Goal: Task Accomplishment & Management: Complete application form

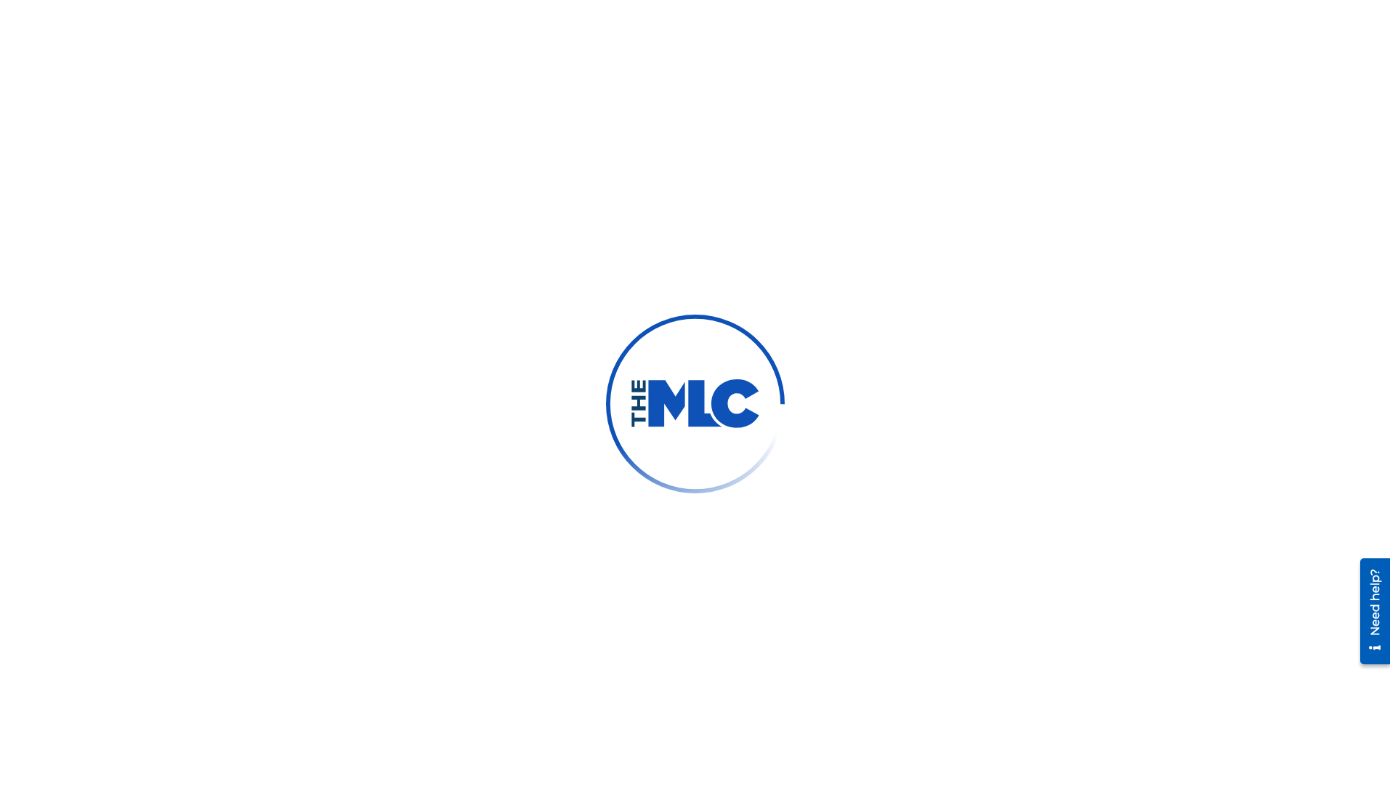
drag, startPoint x: 720, startPoint y: 321, endPoint x: 685, endPoint y: 305, distance: 39.0
click at [720, 321] on img at bounding box center [695, 404] width 236 height 236
click at [254, 92] on div at bounding box center [695, 404] width 1390 height 808
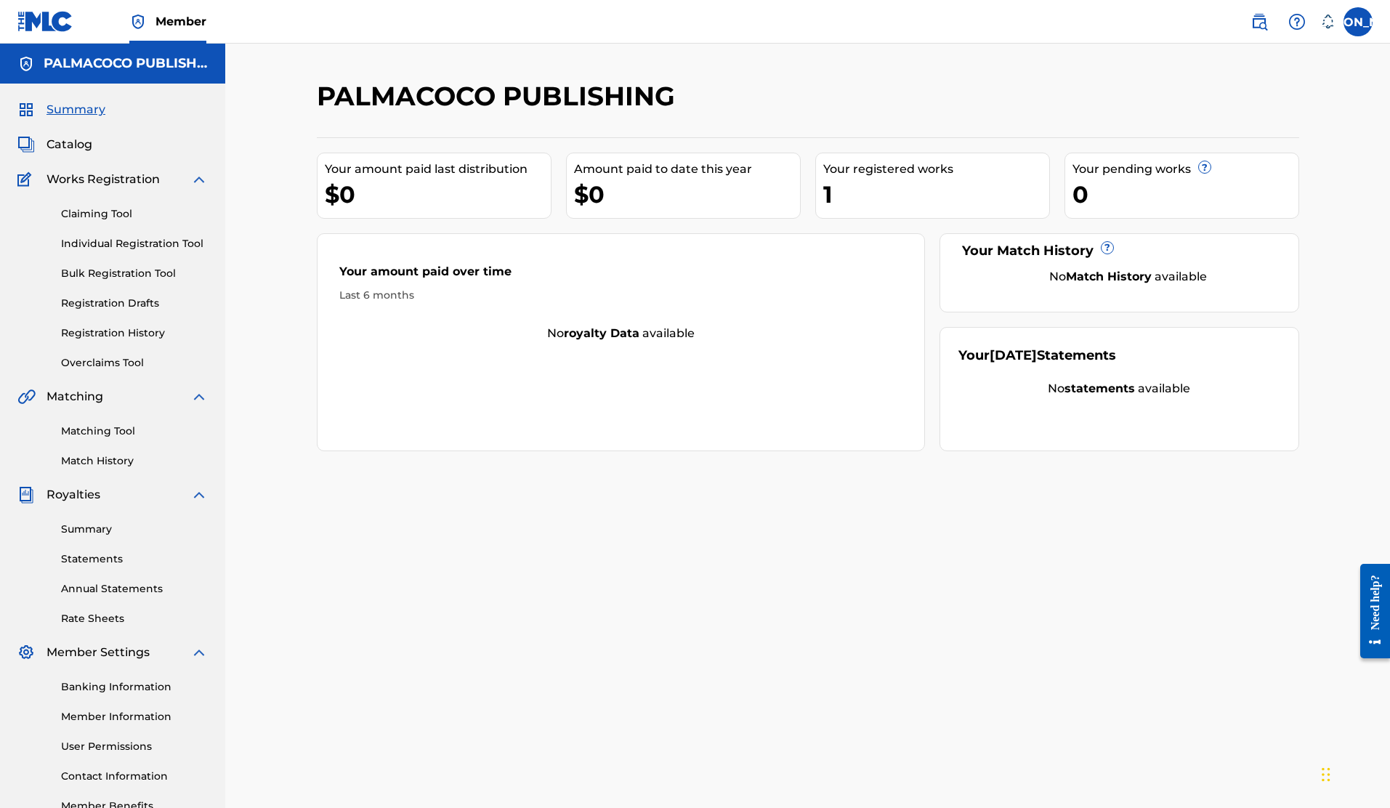
click at [1362, 23] on label at bounding box center [1358, 21] width 29 height 29
click at [1358, 22] on input "[PERSON_NAME] [PERSON_NAME] [EMAIL_ADDRESS][DOMAIN_NAME] Notification Preferenc…" at bounding box center [1358, 22] width 0 height 0
click at [1223, 177] on link "Profile" at bounding box center [1215, 180] width 29 height 13
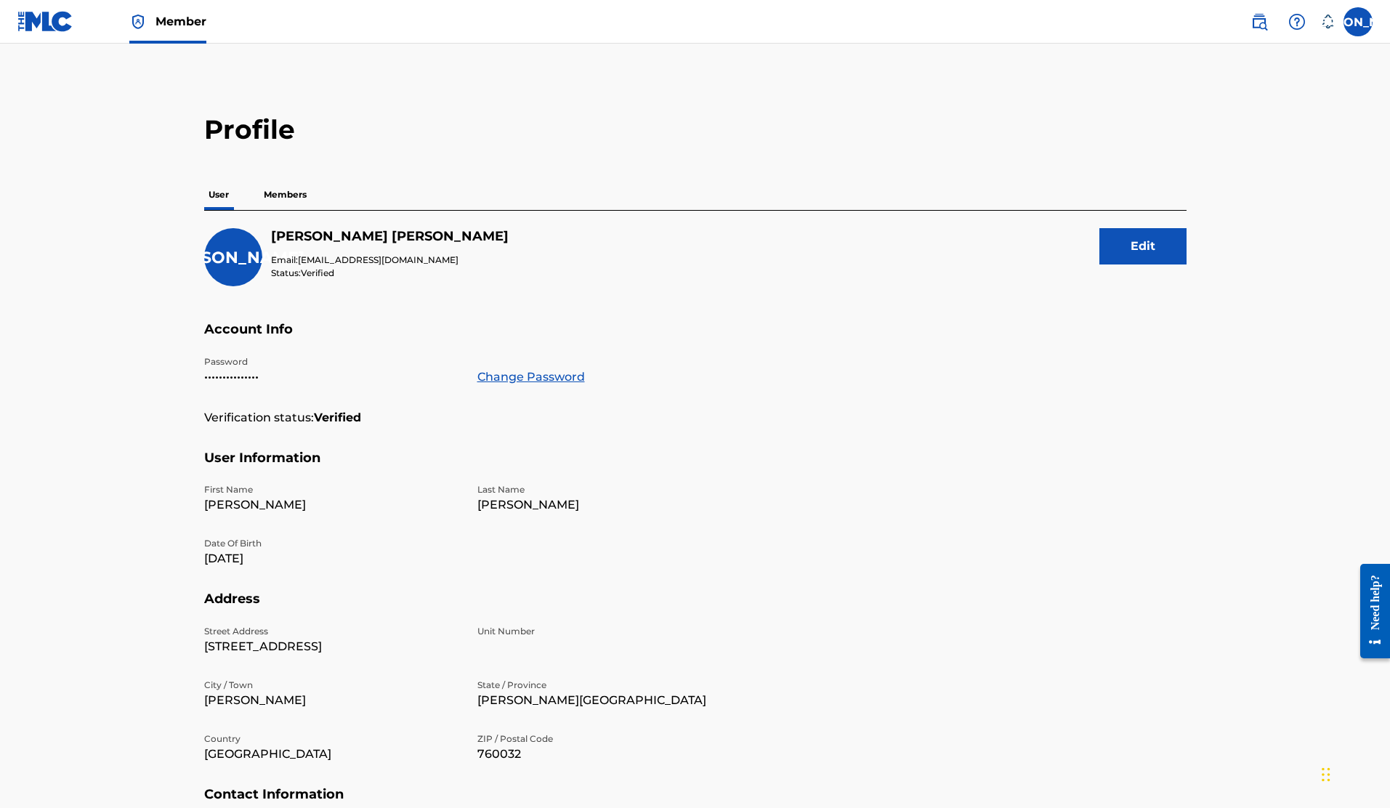
click at [296, 198] on p "Members" at bounding box center [285, 195] width 52 height 31
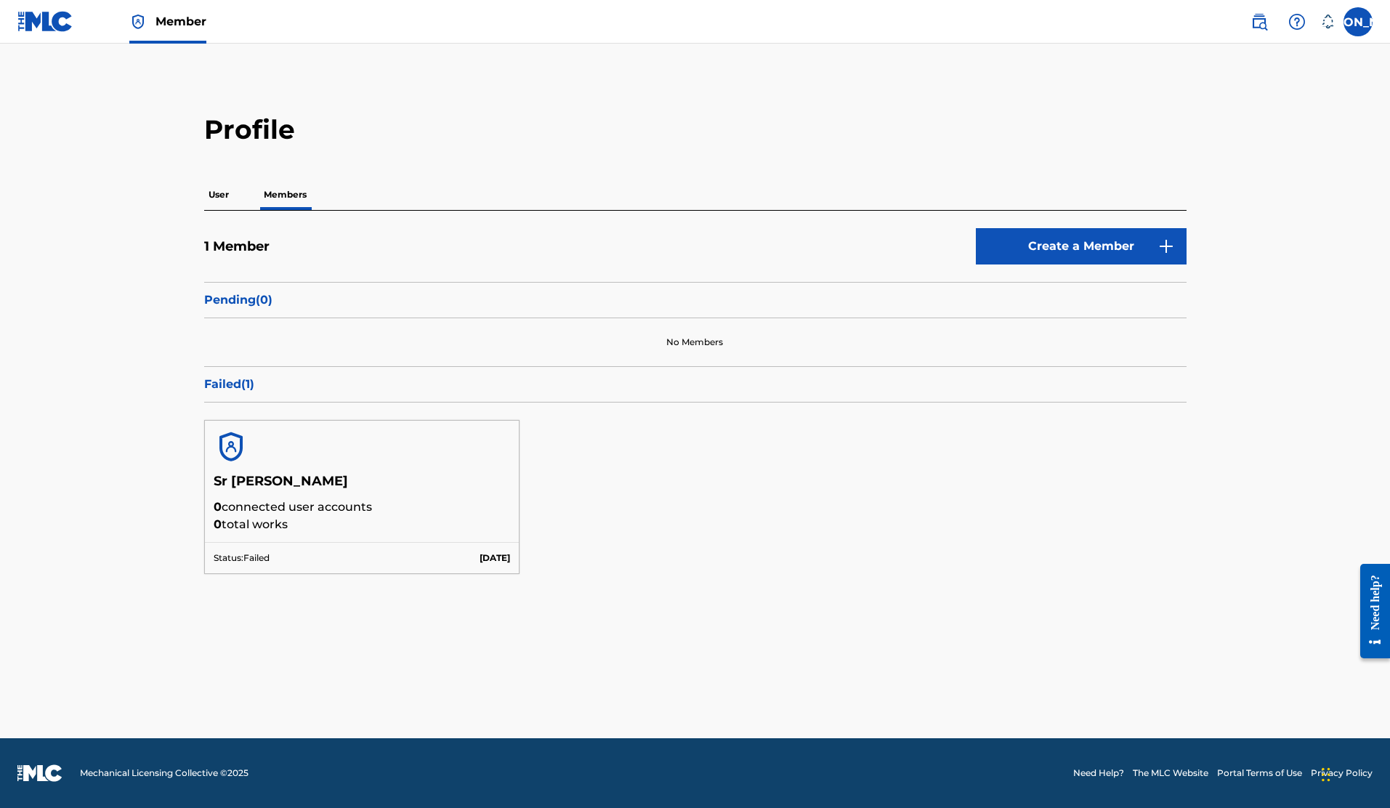
click at [217, 189] on p "User" at bounding box center [218, 195] width 29 height 31
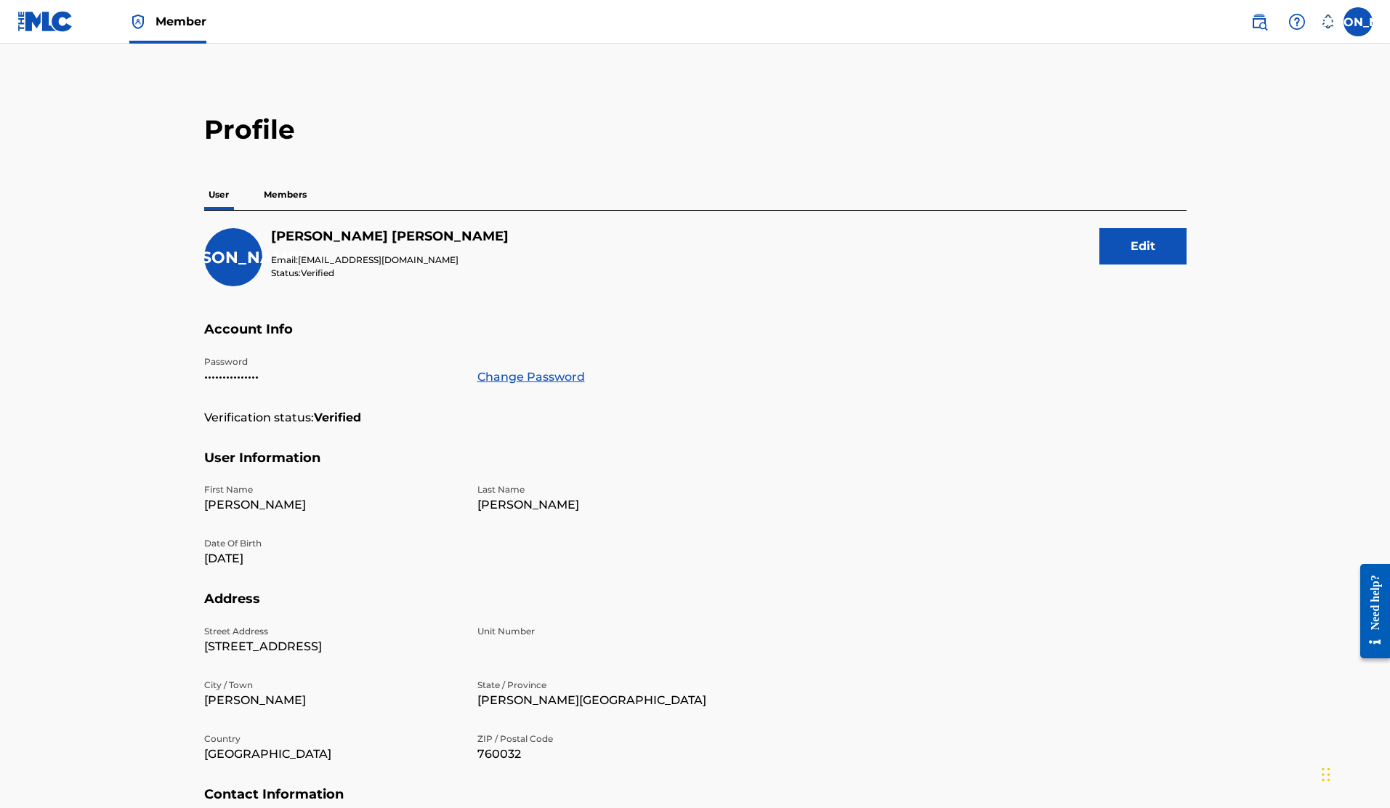
click at [41, 17] on img at bounding box center [45, 21] width 56 height 21
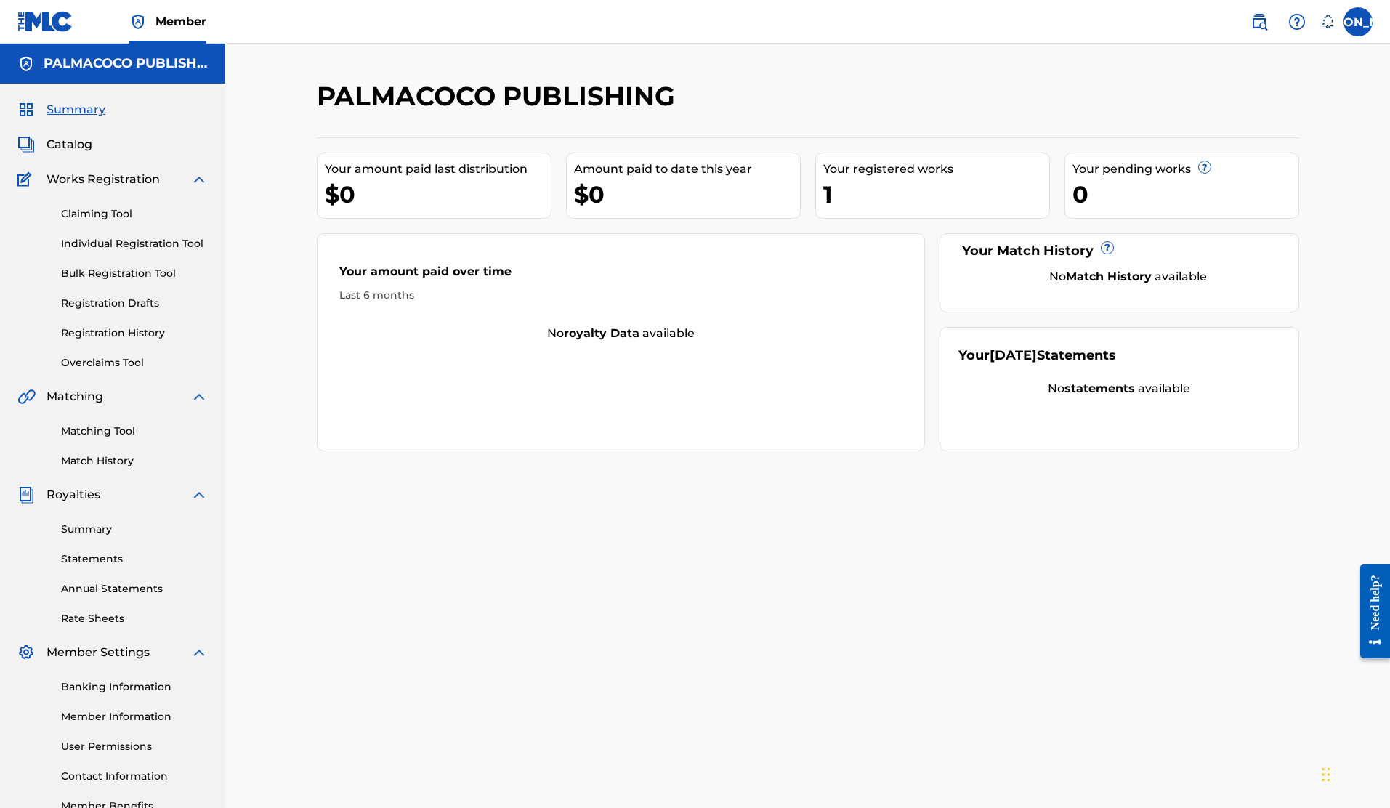
click at [102, 212] on link "Claiming Tool" at bounding box center [134, 213] width 147 height 15
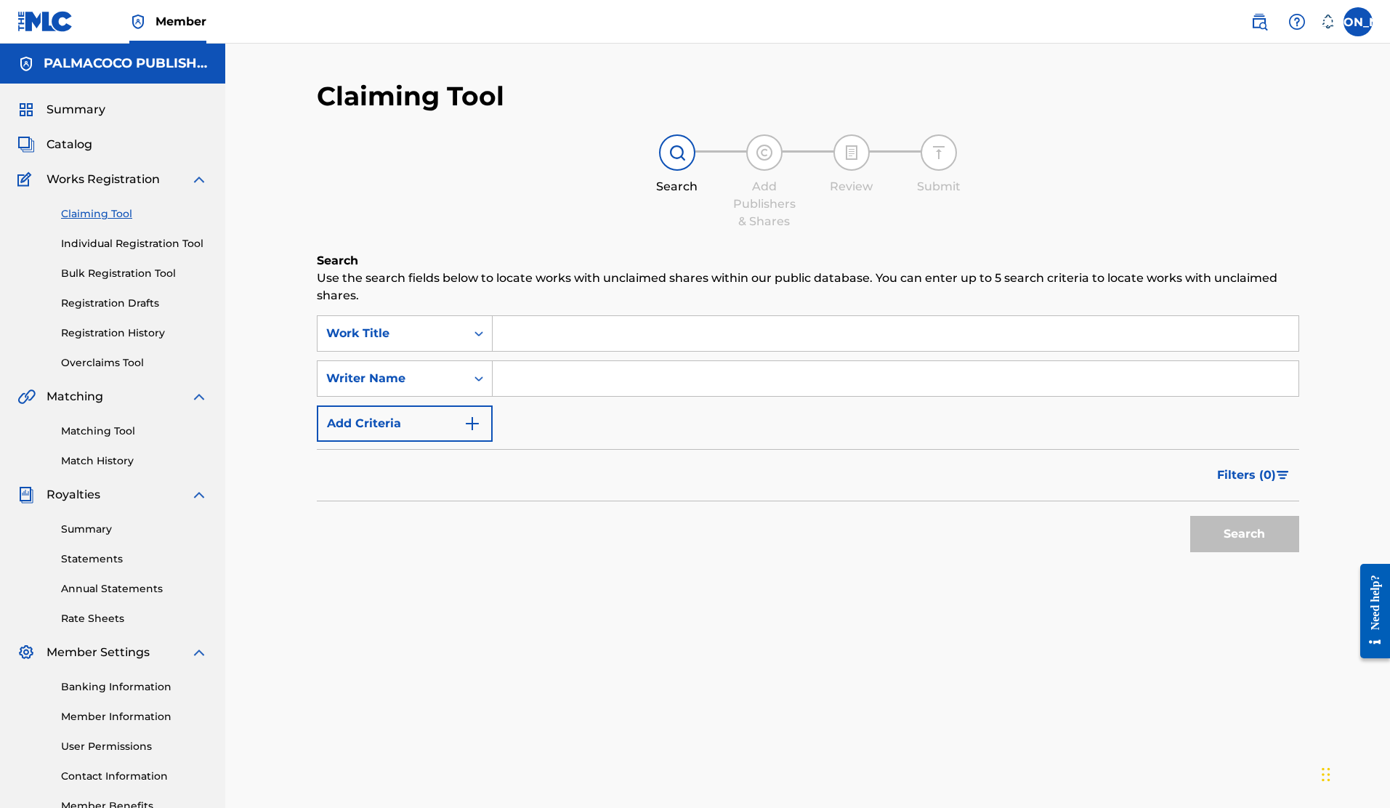
click at [591, 340] on input "Search Form" at bounding box center [896, 333] width 806 height 35
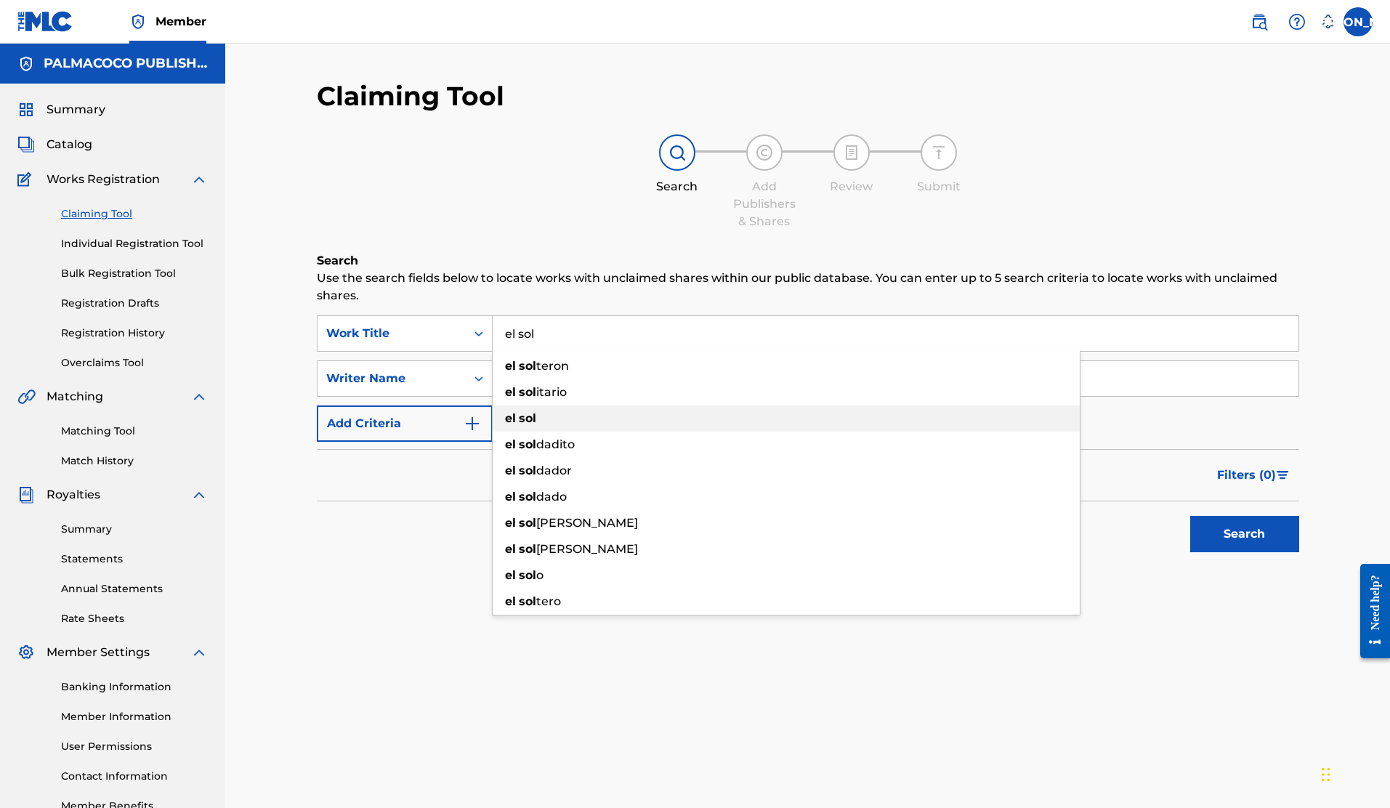
type input "el sol"
click at [579, 420] on div "el sol" at bounding box center [786, 419] width 587 height 26
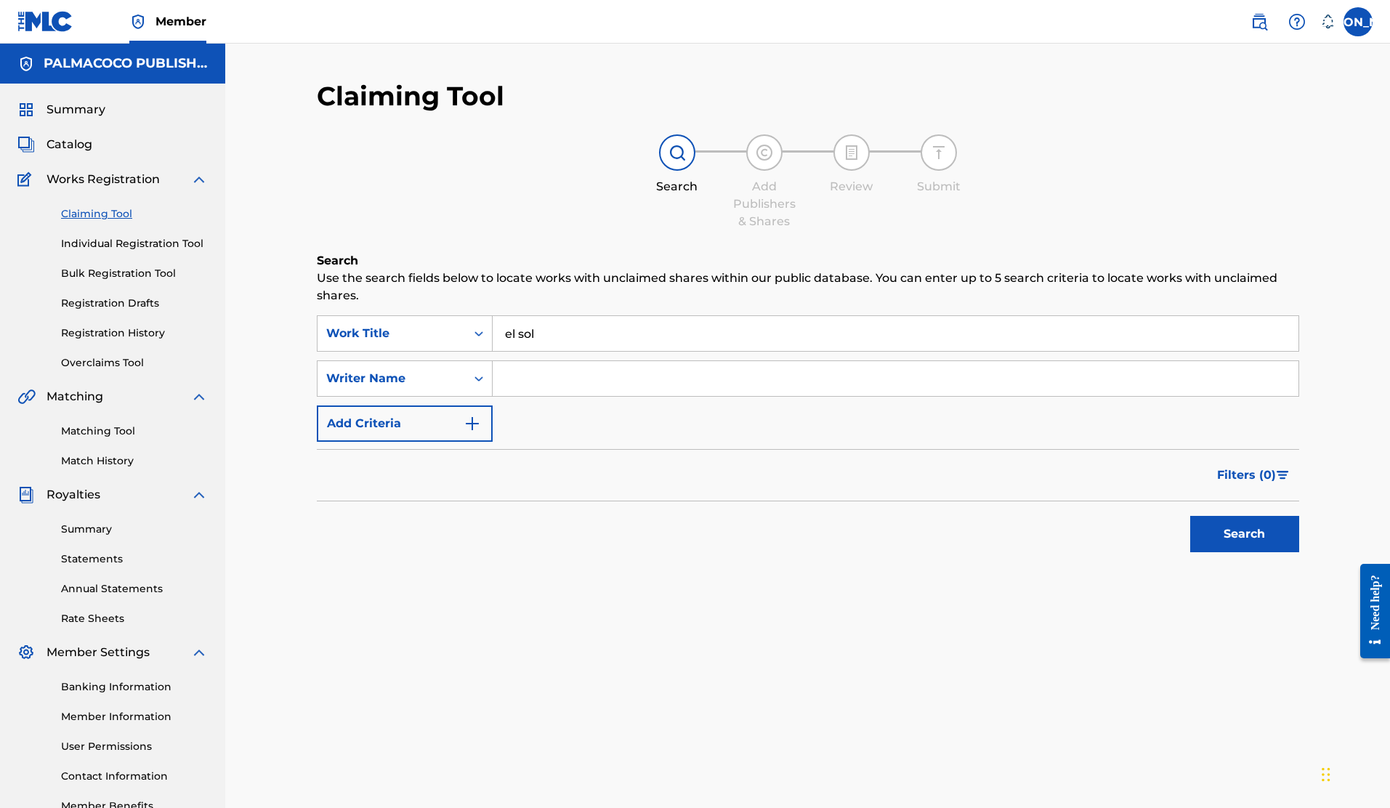
click at [524, 383] on input "Search Form" at bounding box center [896, 378] width 806 height 35
drag, startPoint x: 1233, startPoint y: 533, endPoint x: 848, endPoint y: 511, distance: 385.1
click at [1233, 533] on button "Search" at bounding box center [1245, 534] width 109 height 36
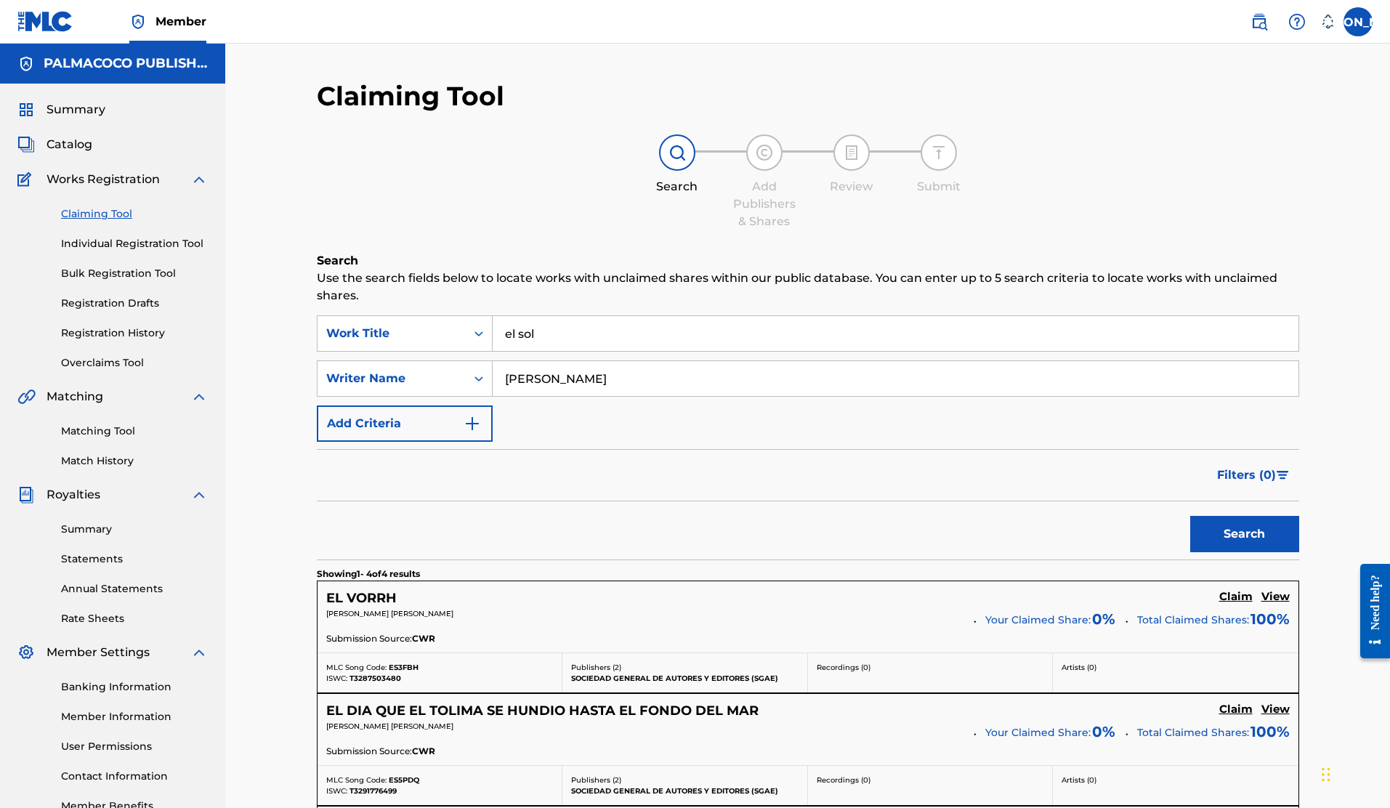
click at [505, 379] on input "[PERSON_NAME]" at bounding box center [896, 378] width 806 height 35
click at [1191, 516] on button "Search" at bounding box center [1245, 534] width 109 height 36
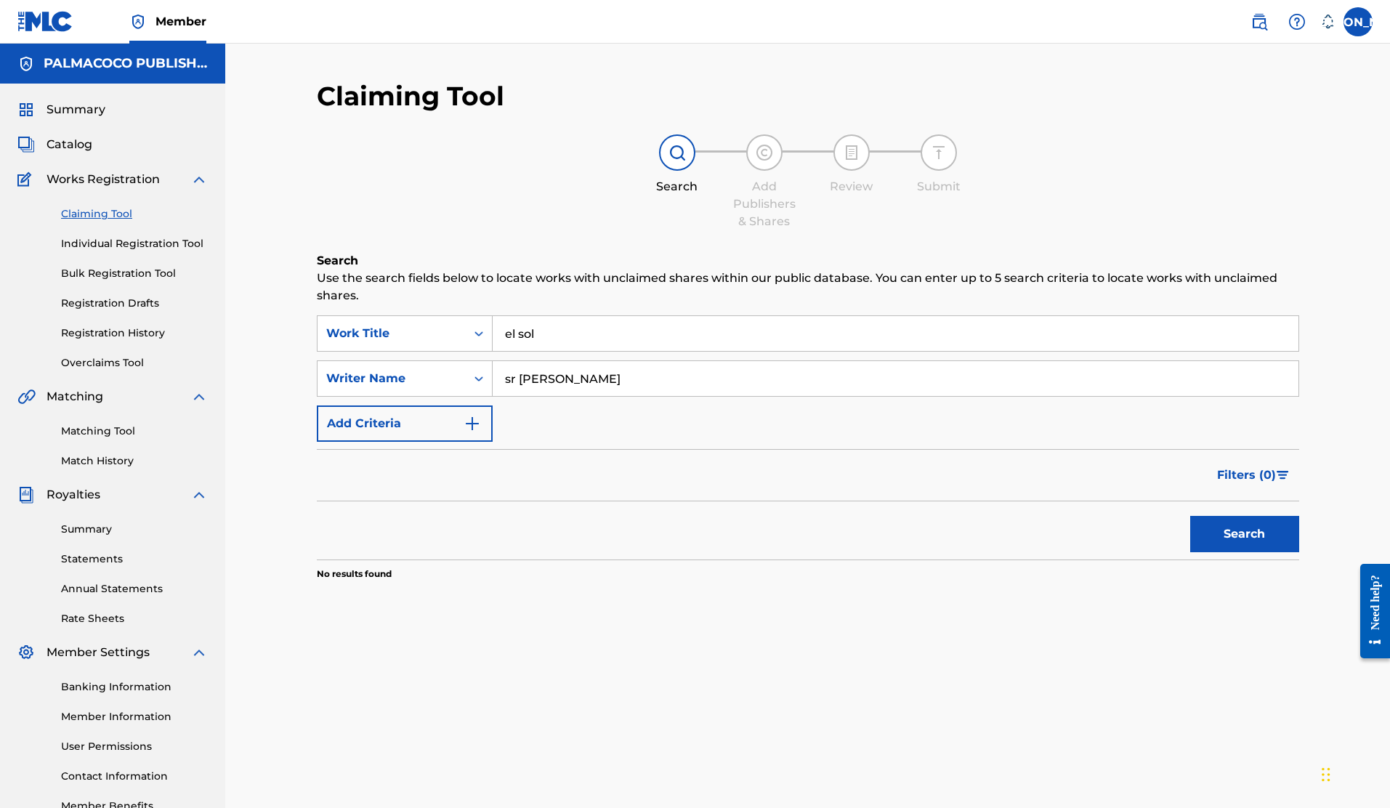
drag, startPoint x: 502, startPoint y: 379, endPoint x: 492, endPoint y: 379, distance: 10.2
click at [493, 379] on input "sr [PERSON_NAME]" at bounding box center [896, 378] width 806 height 35
click at [513, 379] on input "sr [PERSON_NAME]" at bounding box center [896, 378] width 806 height 35
type input "srortegon"
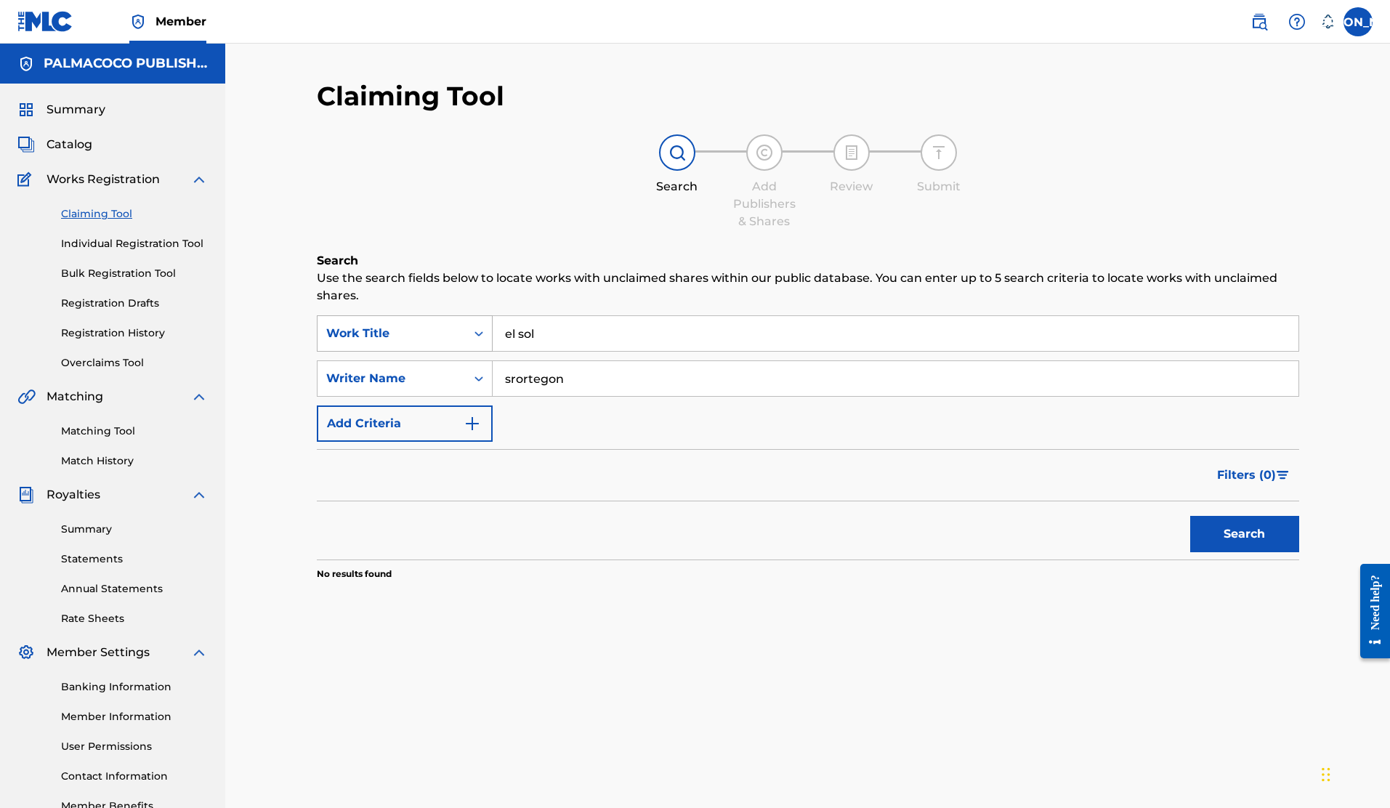
drag, startPoint x: 607, startPoint y: 333, endPoint x: 479, endPoint y: 333, distance: 127.9
click at [479, 333] on div "SearchWithCriteria59ef0425-02b1-4fdb-993d-2384eb6715d2 Work Title el sol" at bounding box center [808, 333] width 983 height 36
click at [516, 378] on input "srortegon" at bounding box center [896, 378] width 806 height 35
type input "sr [PERSON_NAME]"
click at [1191, 516] on button "Search" at bounding box center [1245, 534] width 109 height 36
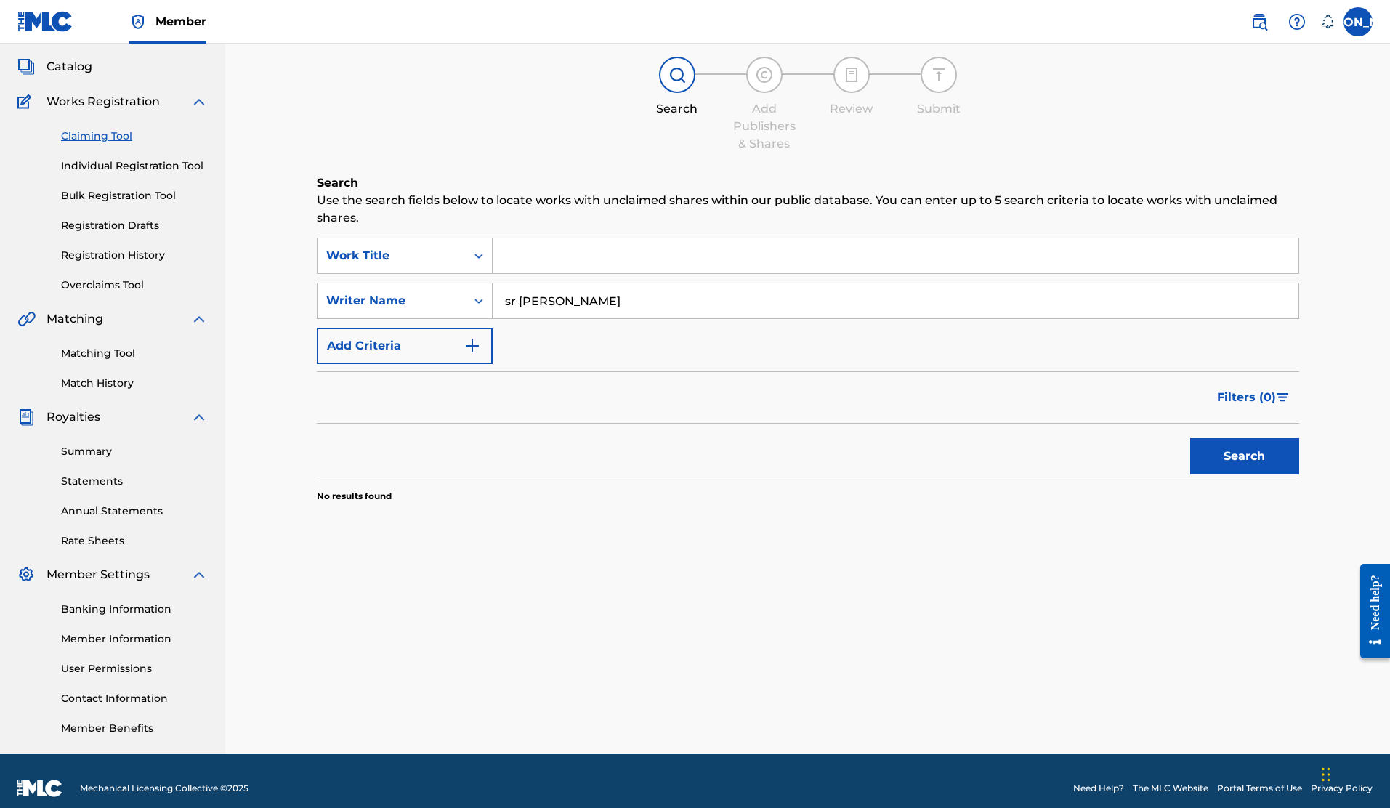
scroll to position [93, 0]
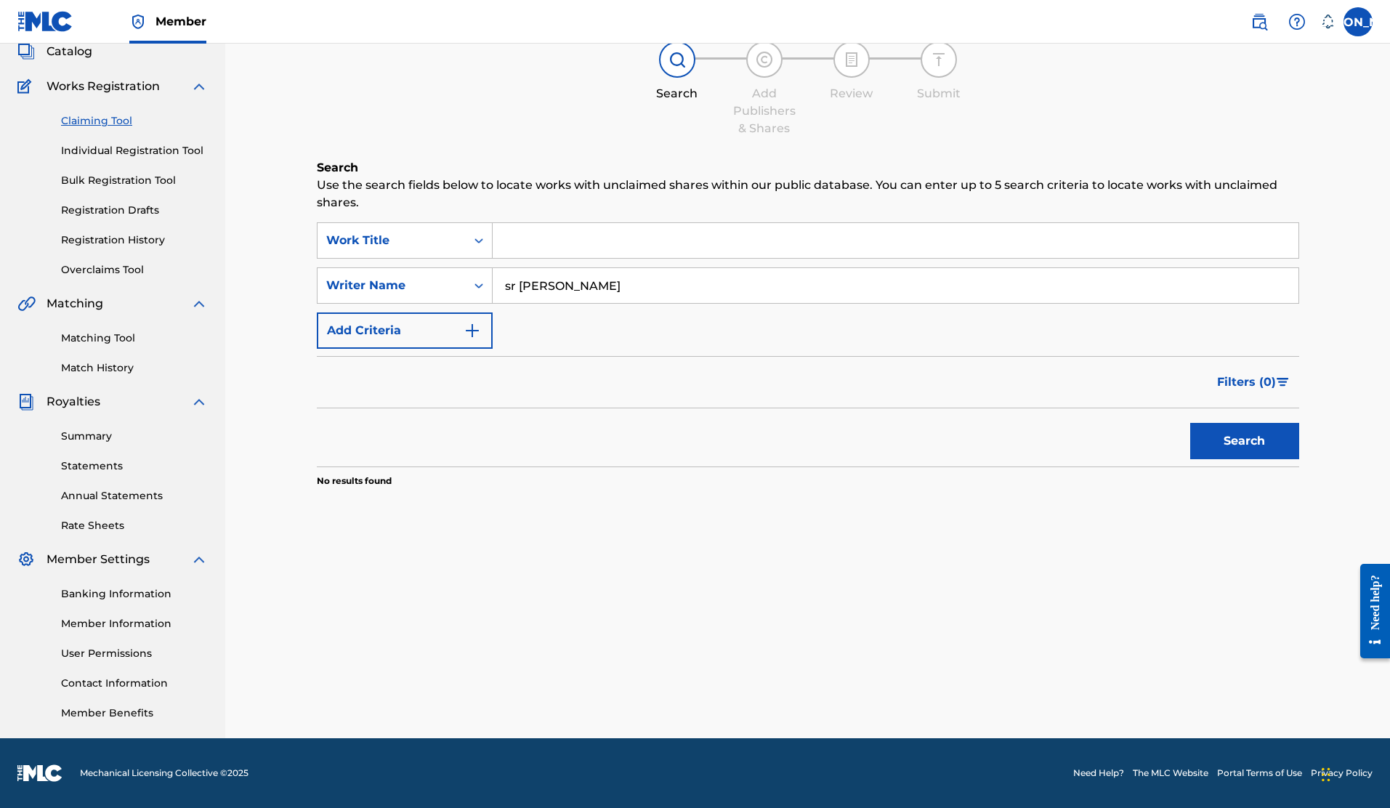
click at [146, 628] on link "Member Information" at bounding box center [134, 623] width 147 height 15
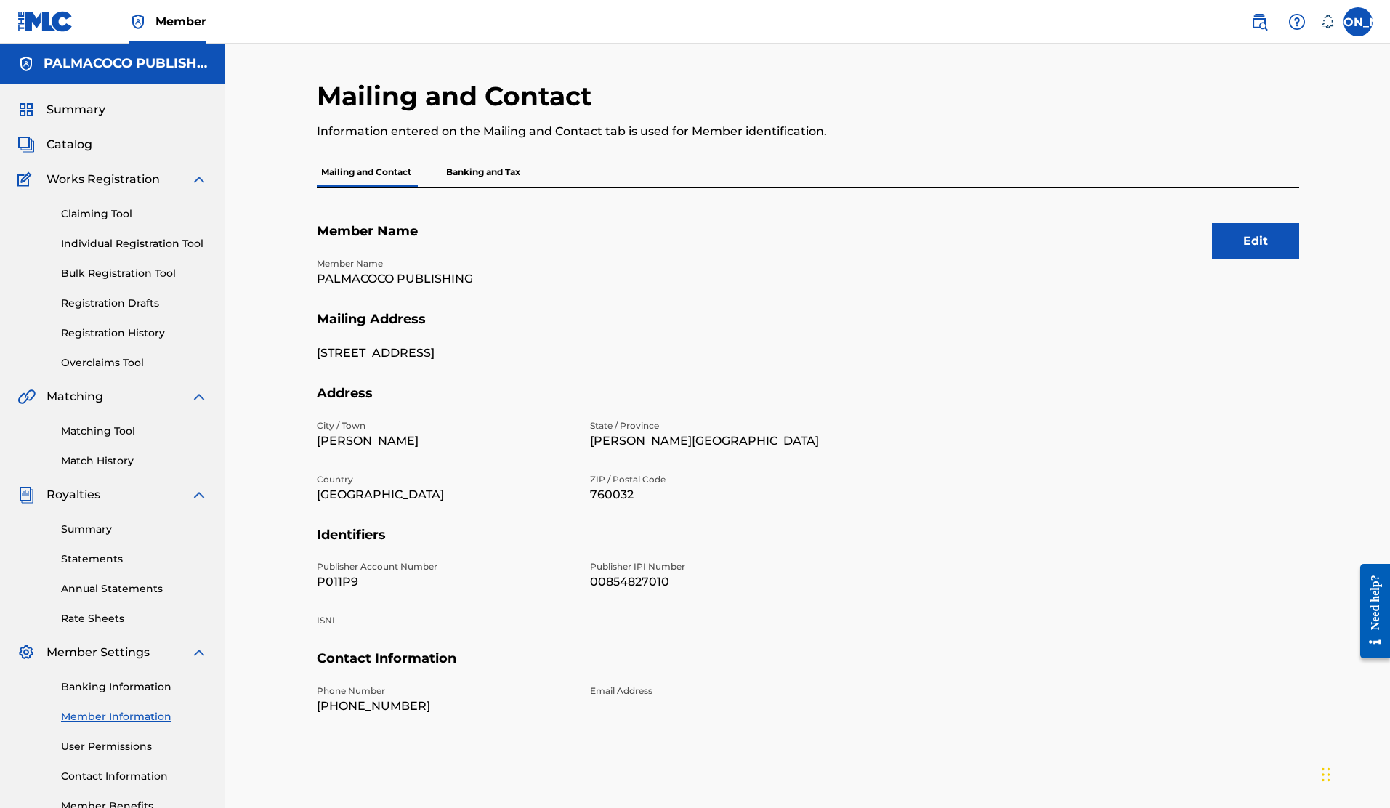
click at [166, 25] on span "Member" at bounding box center [181, 21] width 51 height 17
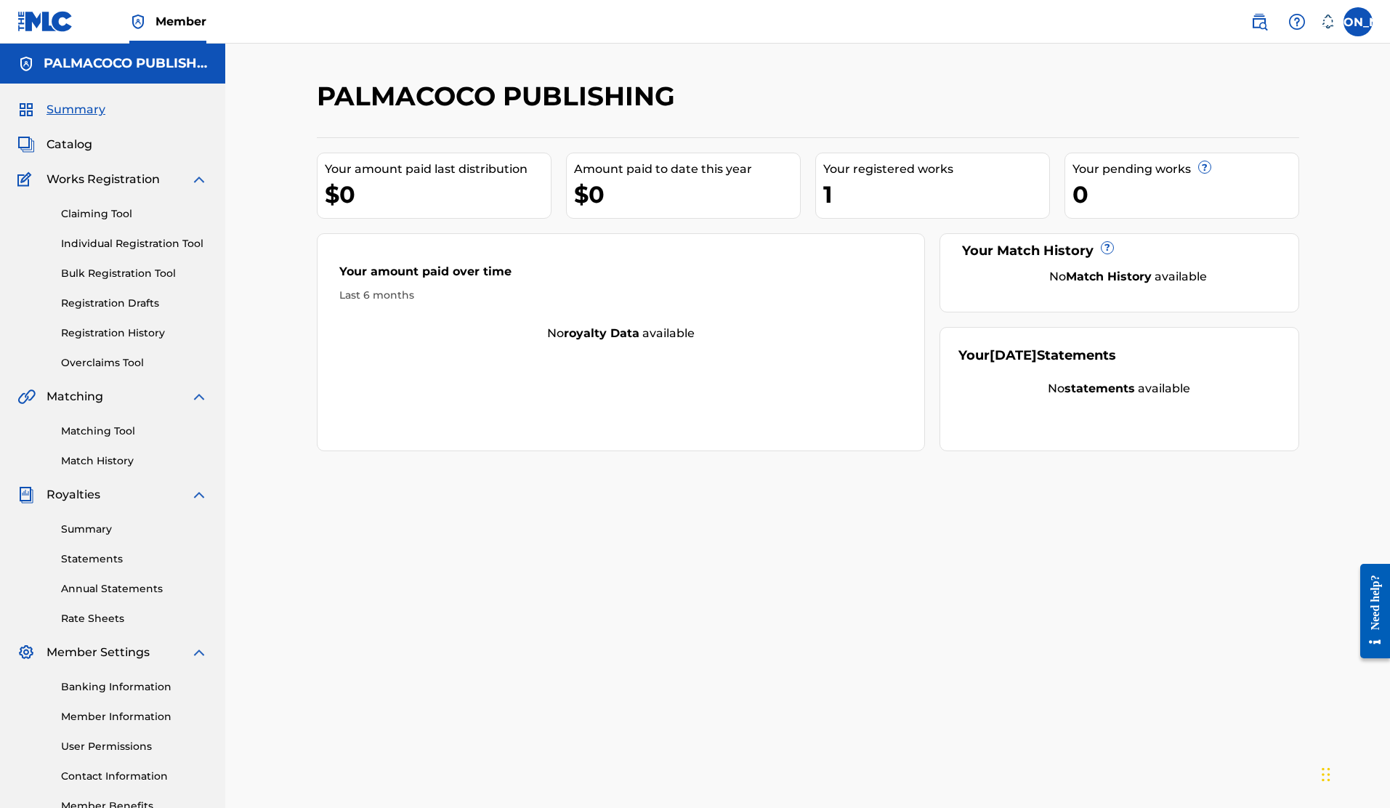
click at [197, 180] on img at bounding box center [198, 179] width 17 height 17
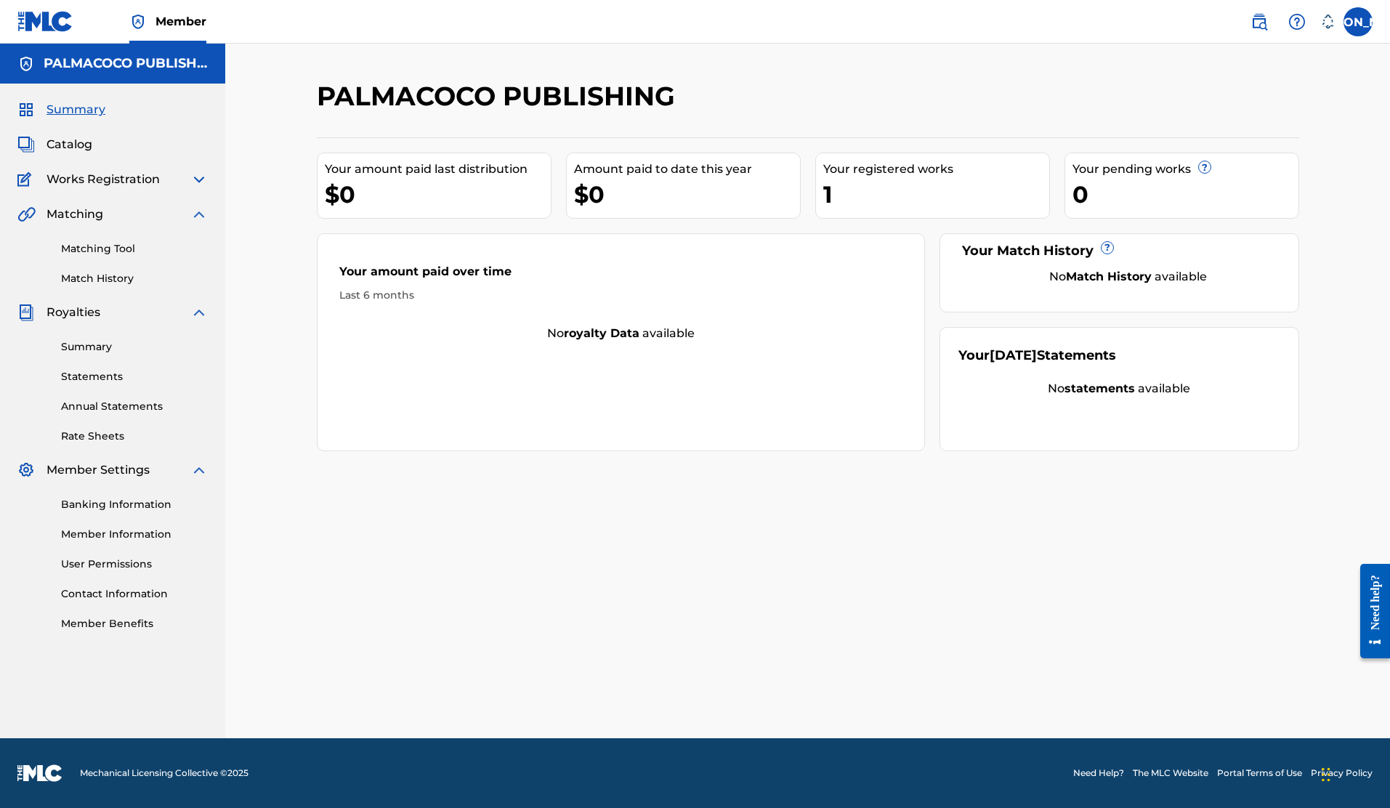
click at [197, 211] on img at bounding box center [198, 214] width 17 height 17
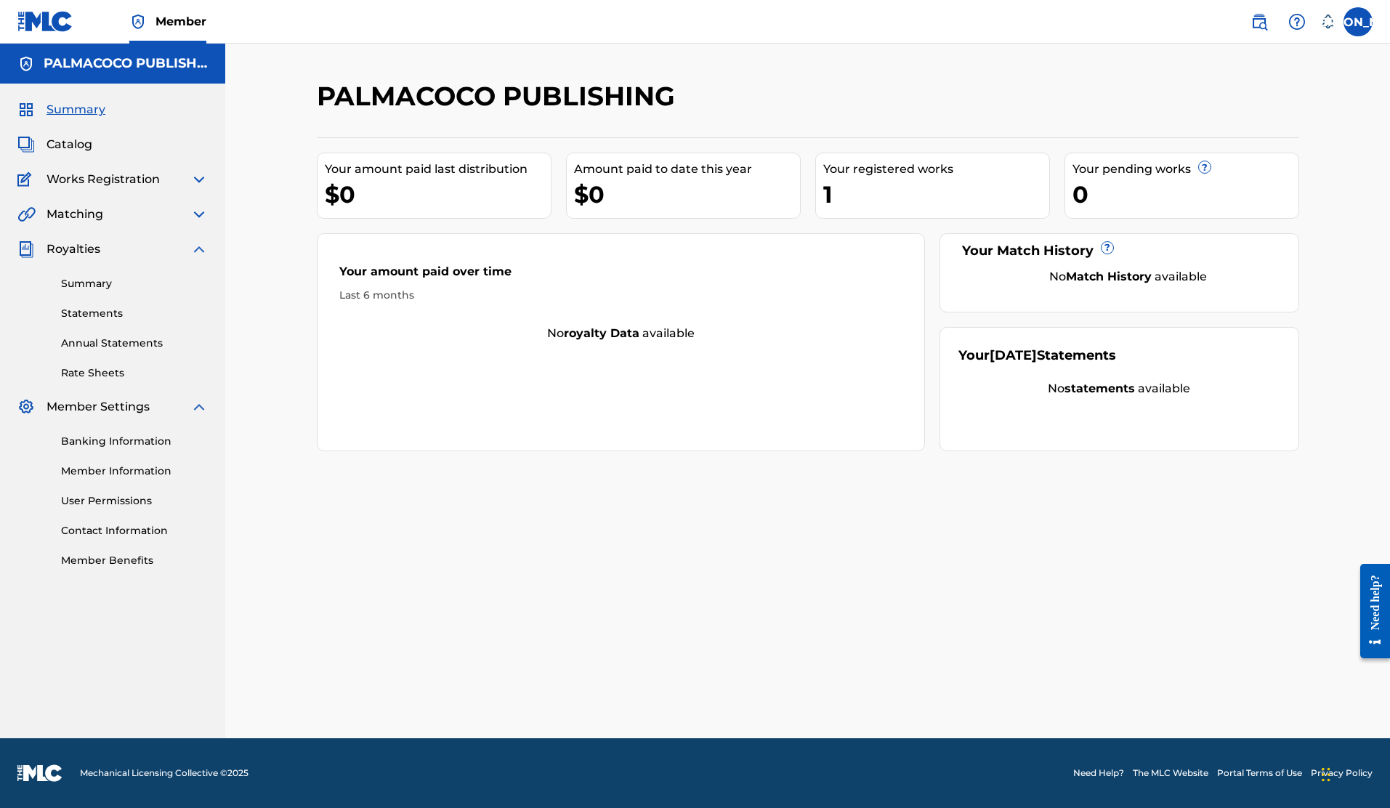
click at [202, 255] on img at bounding box center [198, 249] width 17 height 17
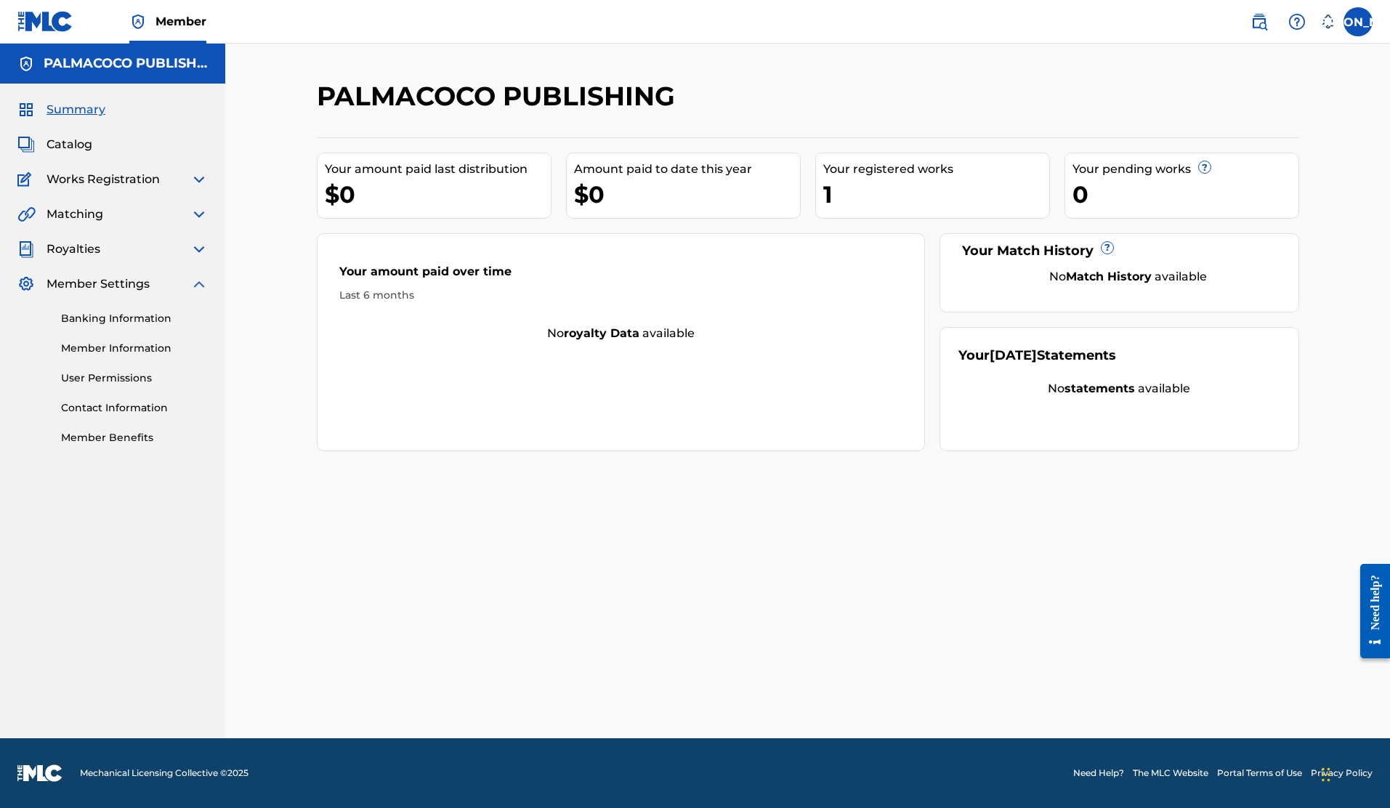
click at [40, 28] on img at bounding box center [45, 21] width 56 height 21
click at [1352, 25] on label at bounding box center [1358, 21] width 29 height 29
click at [1358, 22] on input "[PERSON_NAME] [PERSON_NAME] [EMAIL_ADDRESS][DOMAIN_NAME] Notification Preferenc…" at bounding box center [1358, 22] width 0 height 0
click at [1209, 180] on link "Profile" at bounding box center [1215, 180] width 29 height 13
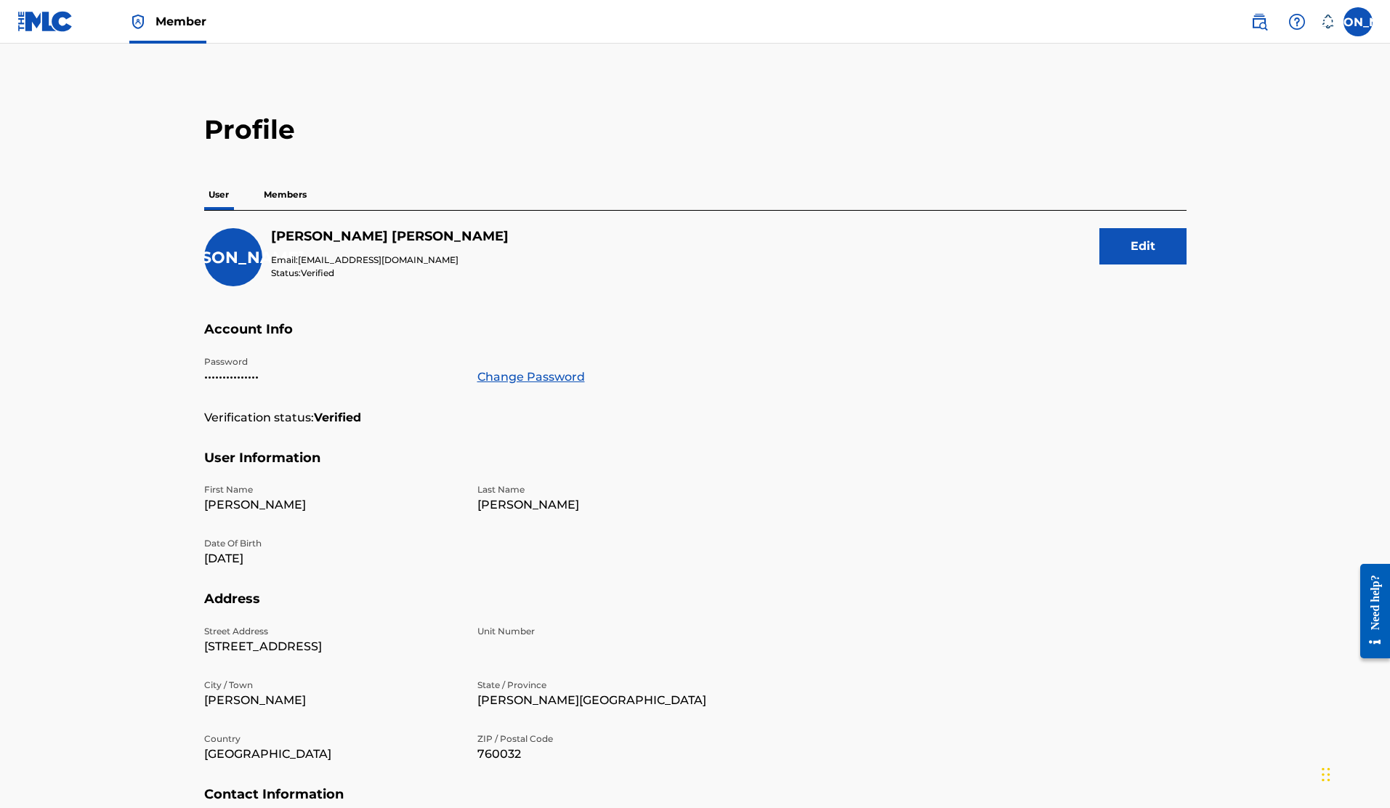
click at [287, 188] on p "Members" at bounding box center [285, 195] width 52 height 31
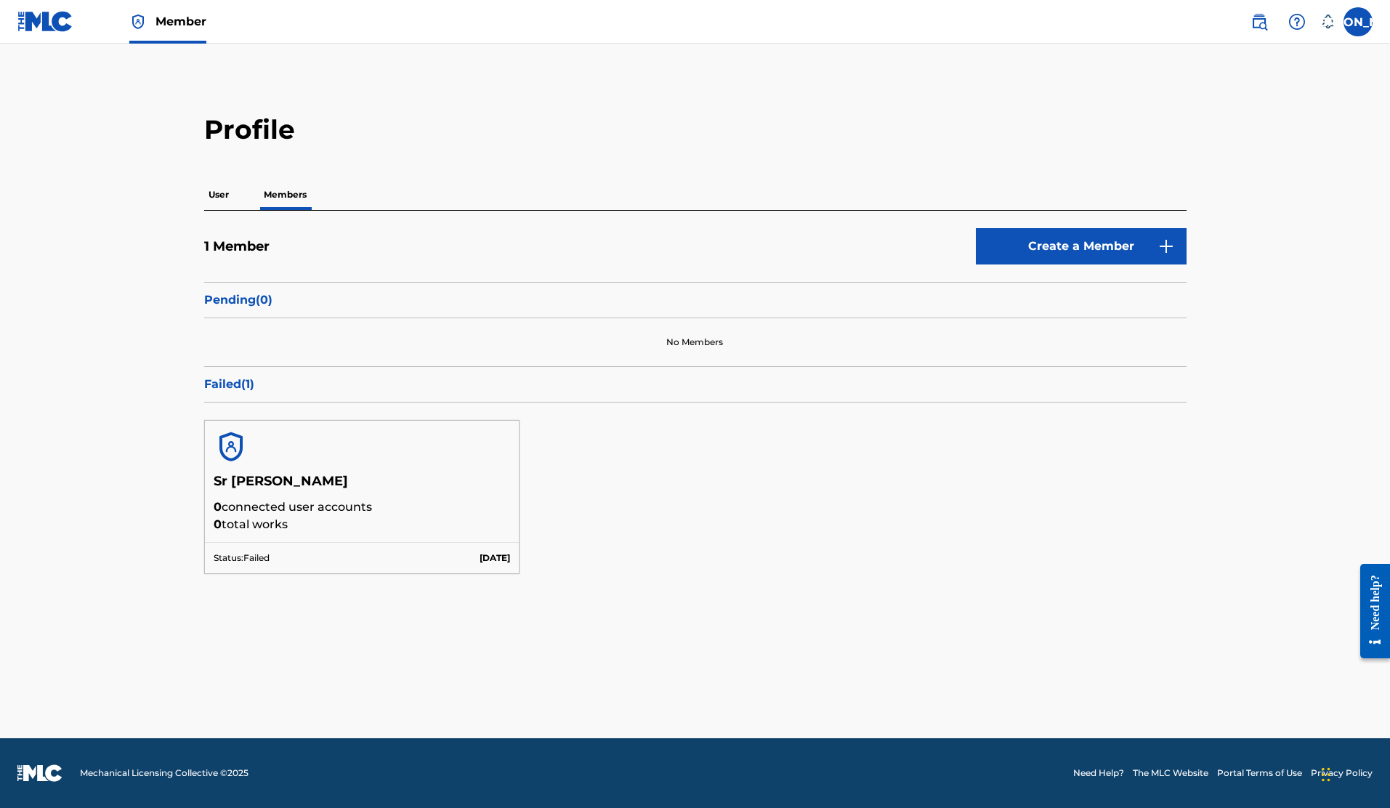
click at [236, 246] on h5 "1 Member" at bounding box center [236, 246] width 65 height 17
click at [1073, 243] on link "Create a Member" at bounding box center [1081, 246] width 211 height 36
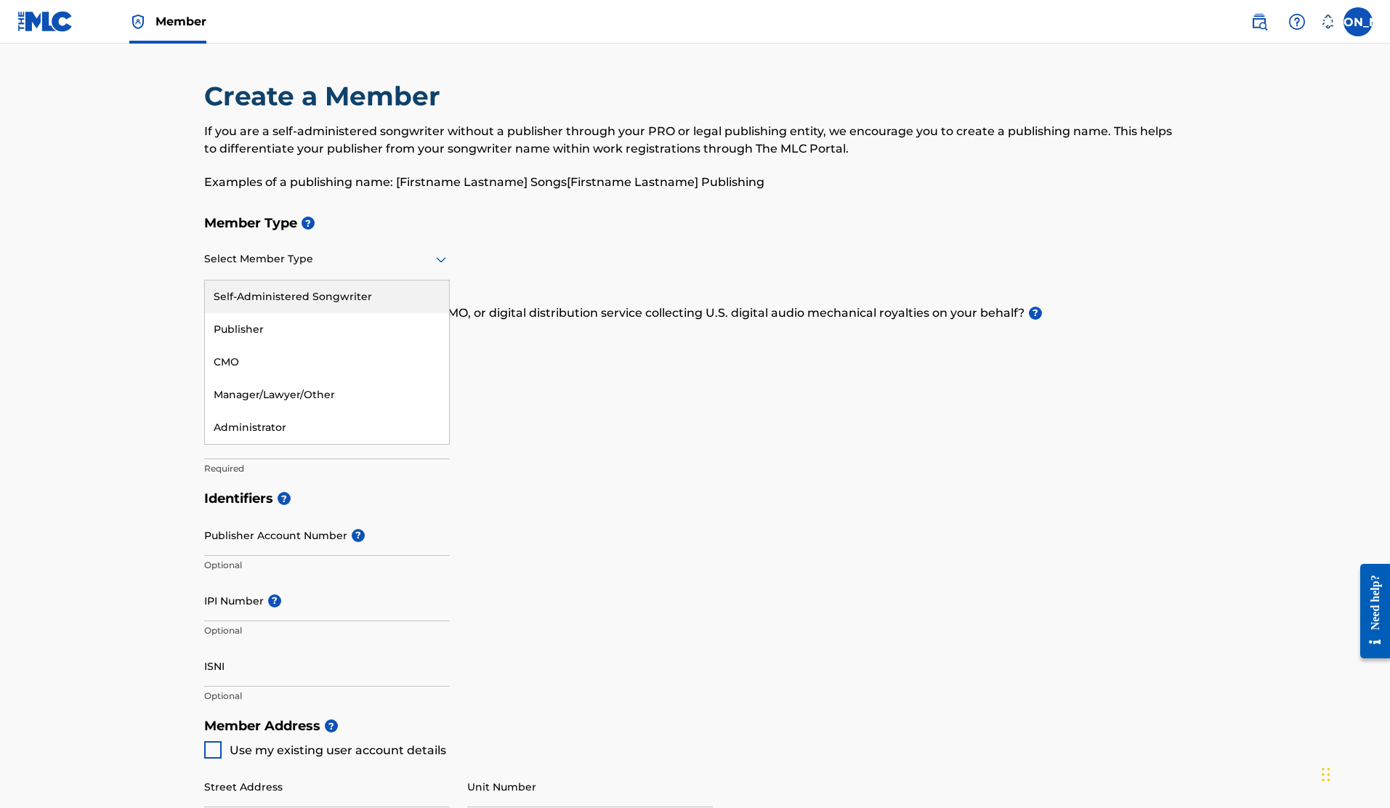
click at [442, 261] on icon at bounding box center [441, 260] width 10 height 6
click at [345, 294] on div "Self-Administered Songwriter" at bounding box center [327, 297] width 244 height 33
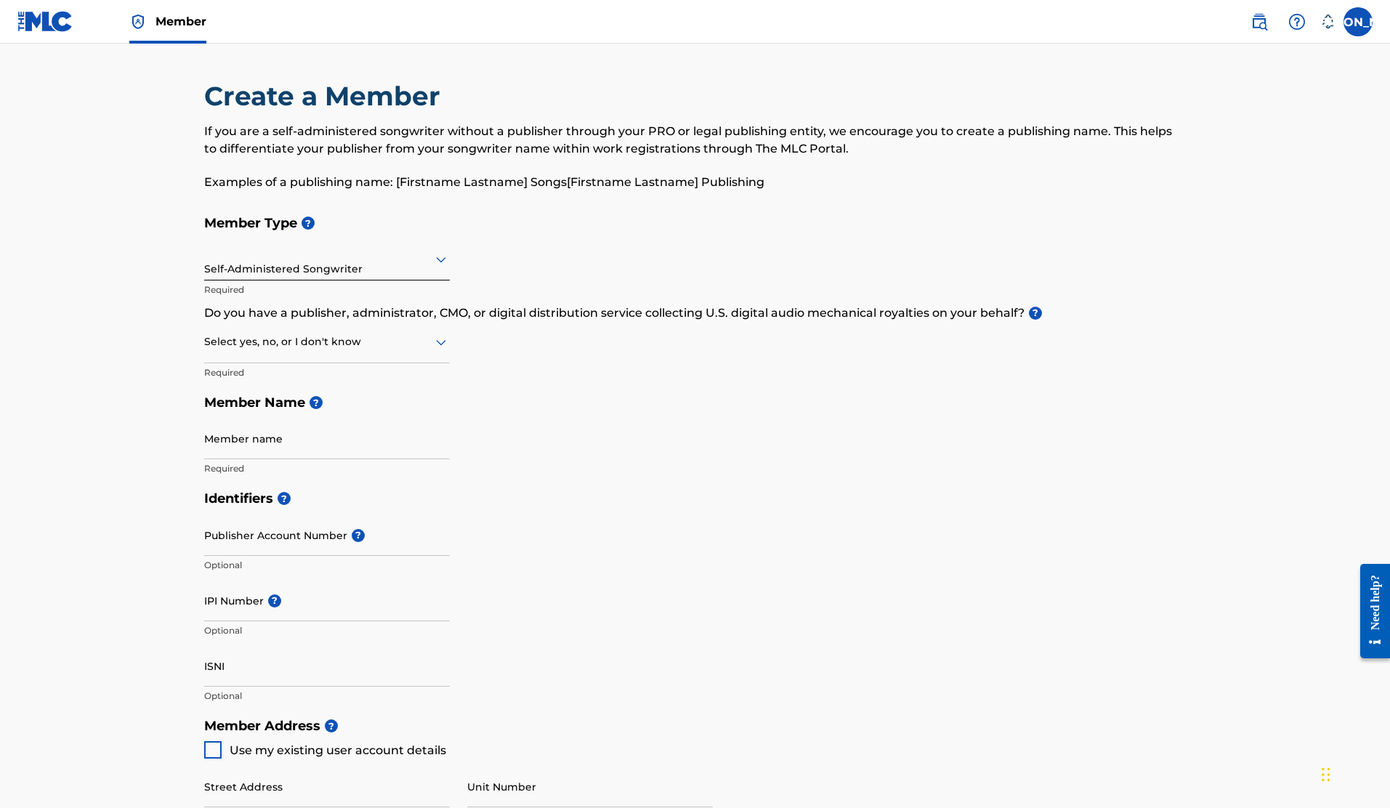
click at [425, 349] on div at bounding box center [327, 342] width 246 height 18
click at [305, 416] on div "No" at bounding box center [327, 412] width 244 height 33
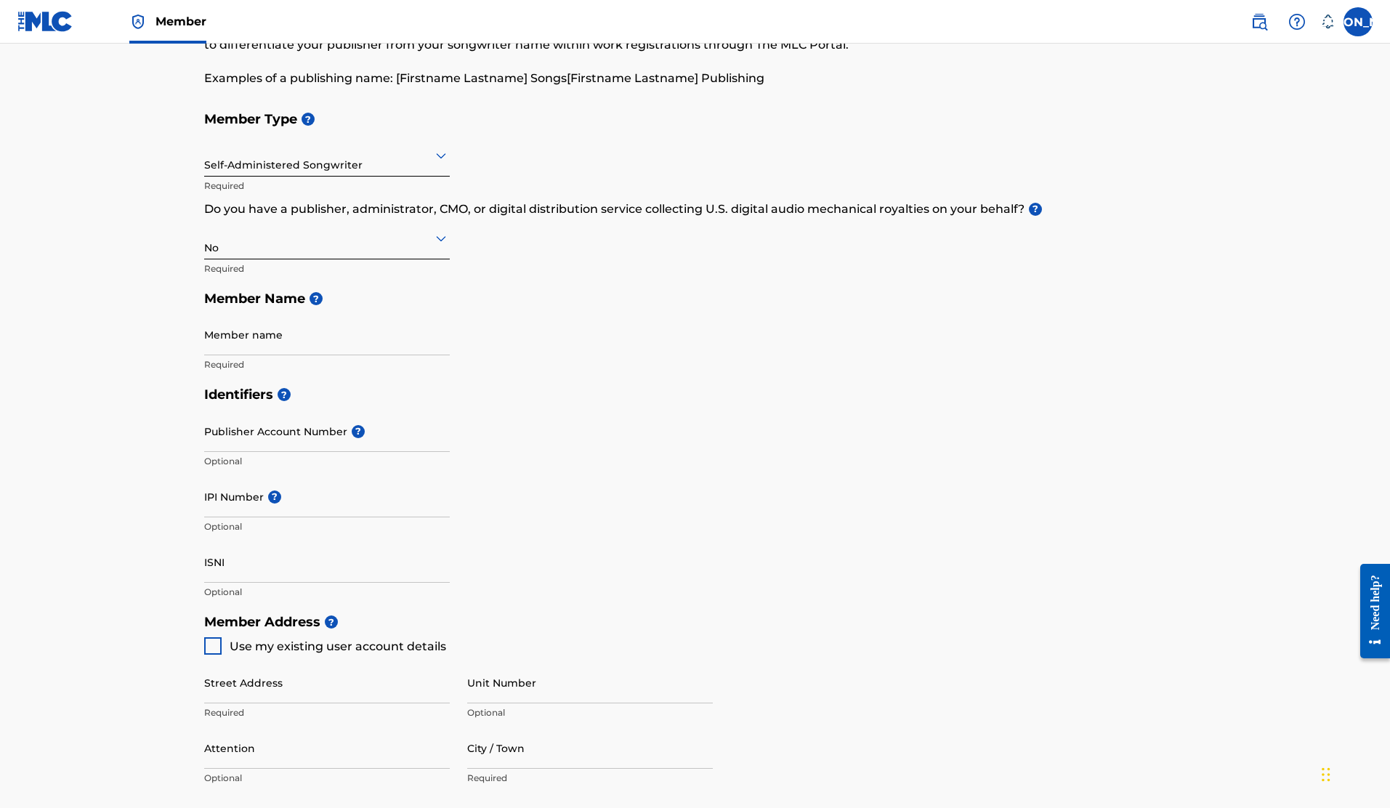
click at [371, 335] on input "Member name" at bounding box center [327, 334] width 246 height 41
click at [287, 346] on input "Member name" at bounding box center [327, 334] width 246 height 41
type input "[PERSON_NAME]"
click at [653, 447] on div "Identifiers ? Publisher Account Number ? Optional IPI Number ? Optional ISNI Op…" at bounding box center [695, 492] width 983 height 227
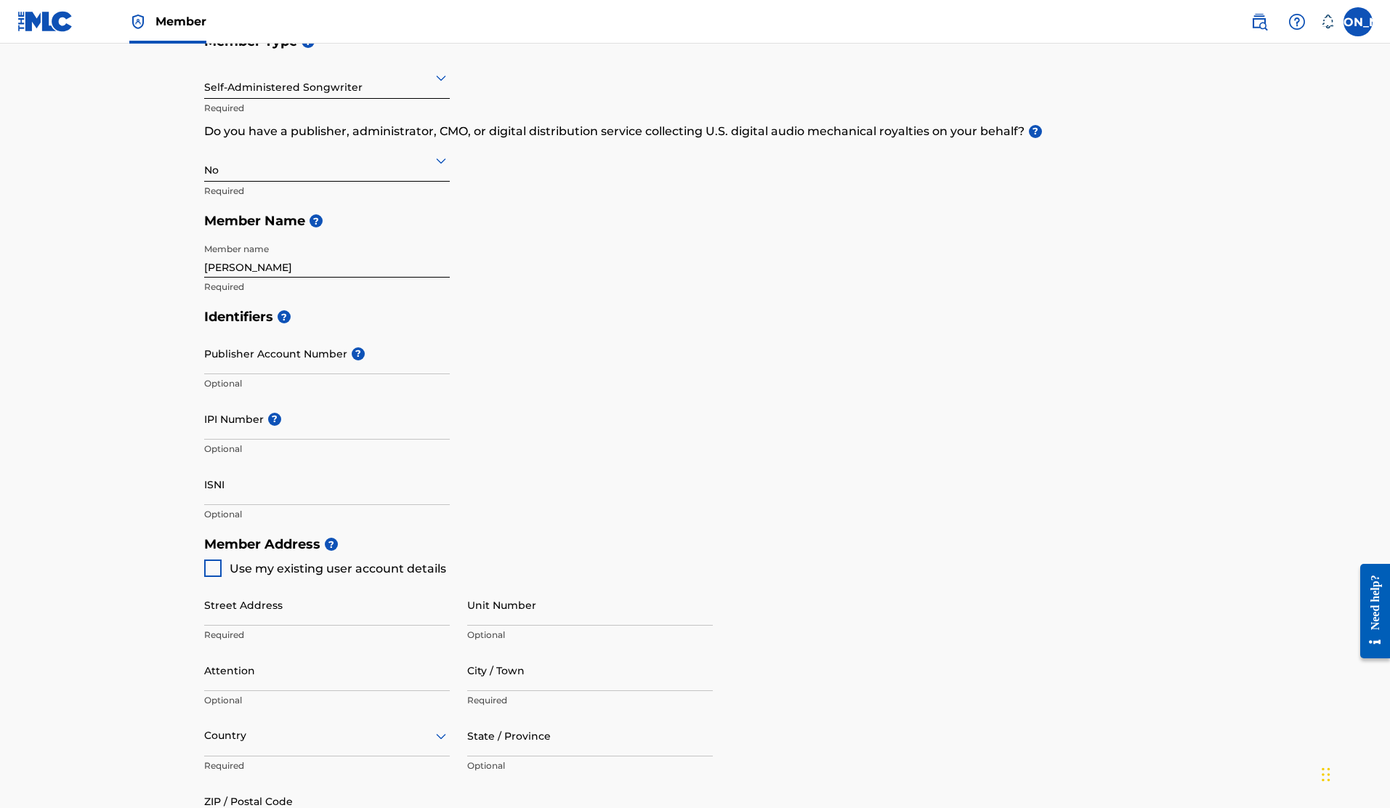
scroll to position [454, 0]
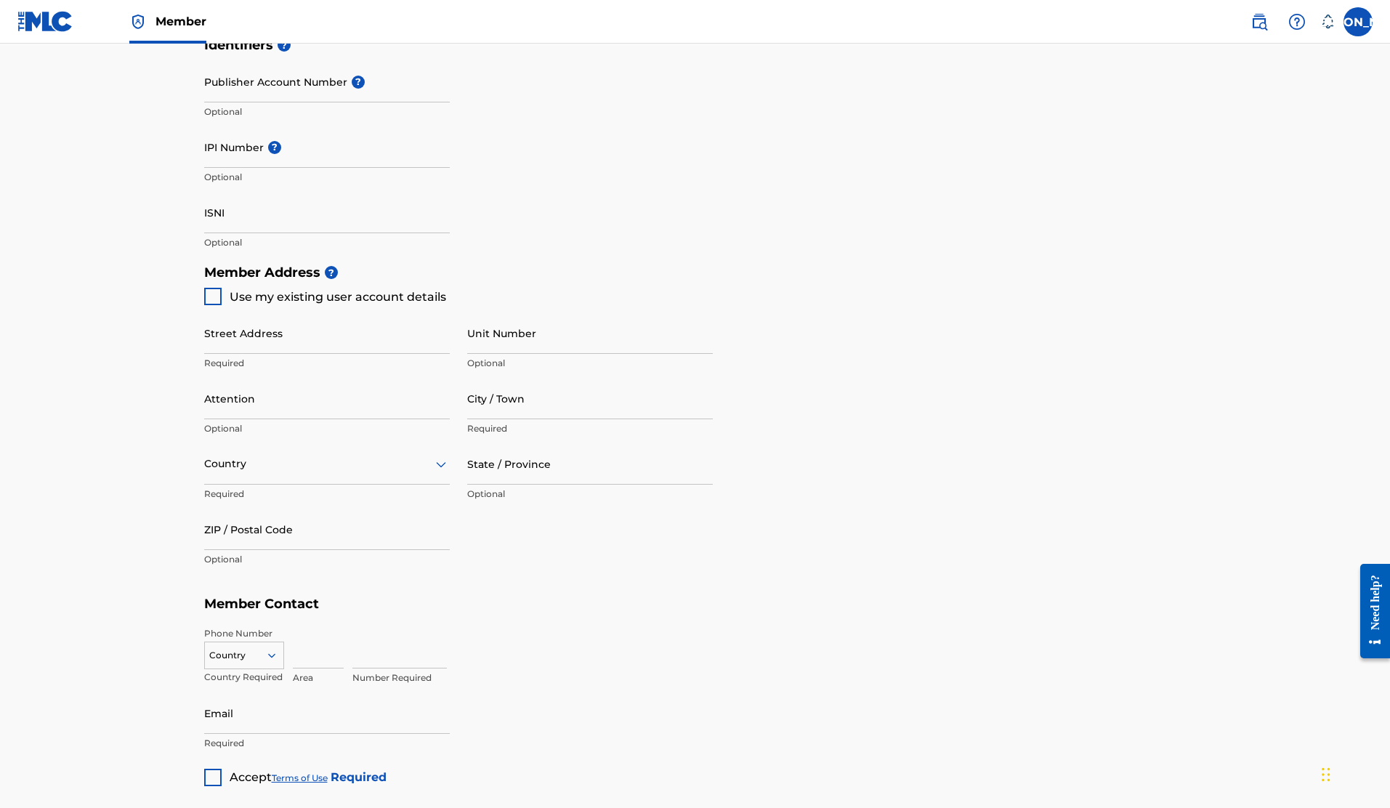
click at [212, 294] on div at bounding box center [212, 296] width 17 height 17
type input "[STREET_ADDRESS]"
type input "[PERSON_NAME]"
type input "[PERSON_NAME][GEOGRAPHIC_DATA]"
type input "760032"
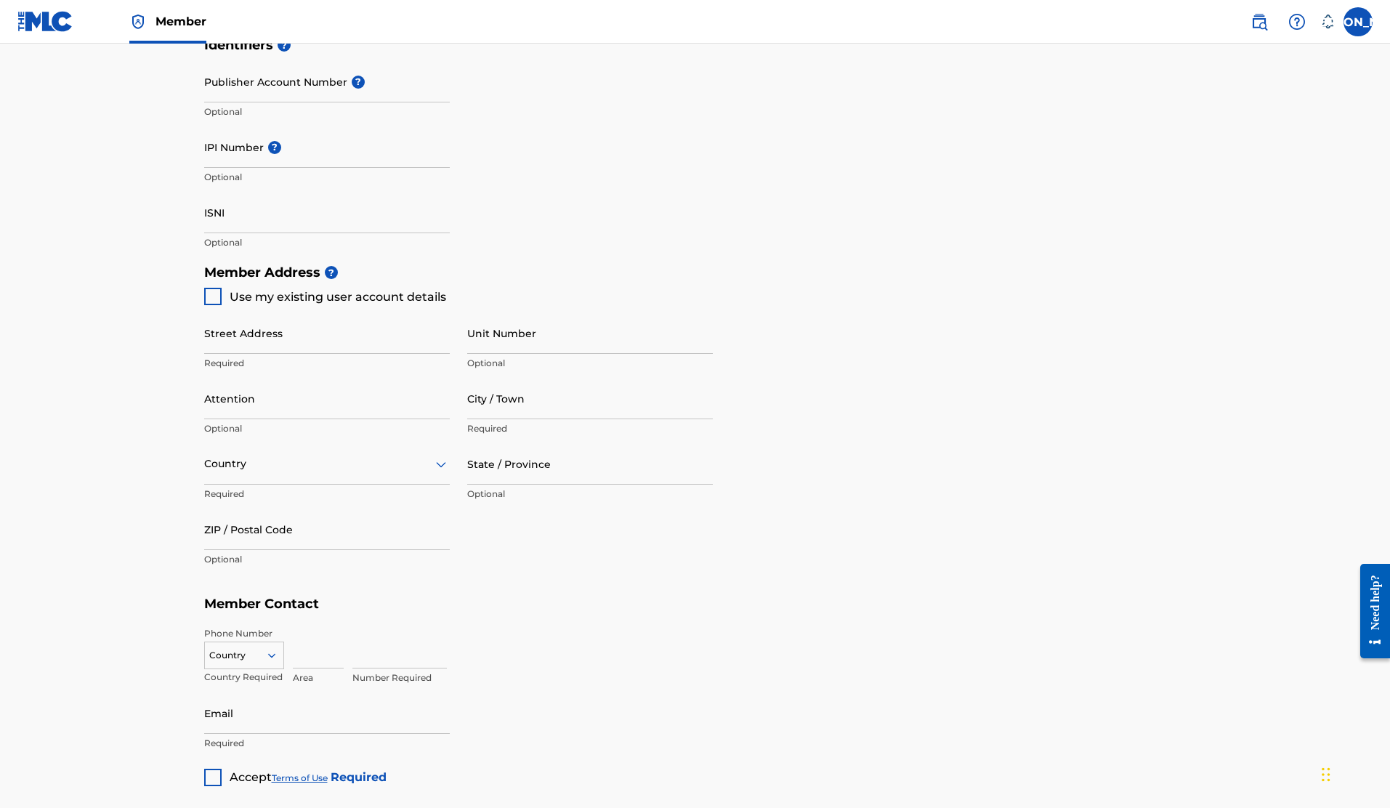
type input "3194406034"
type input "[EMAIL_ADDRESS][DOMAIN_NAME]"
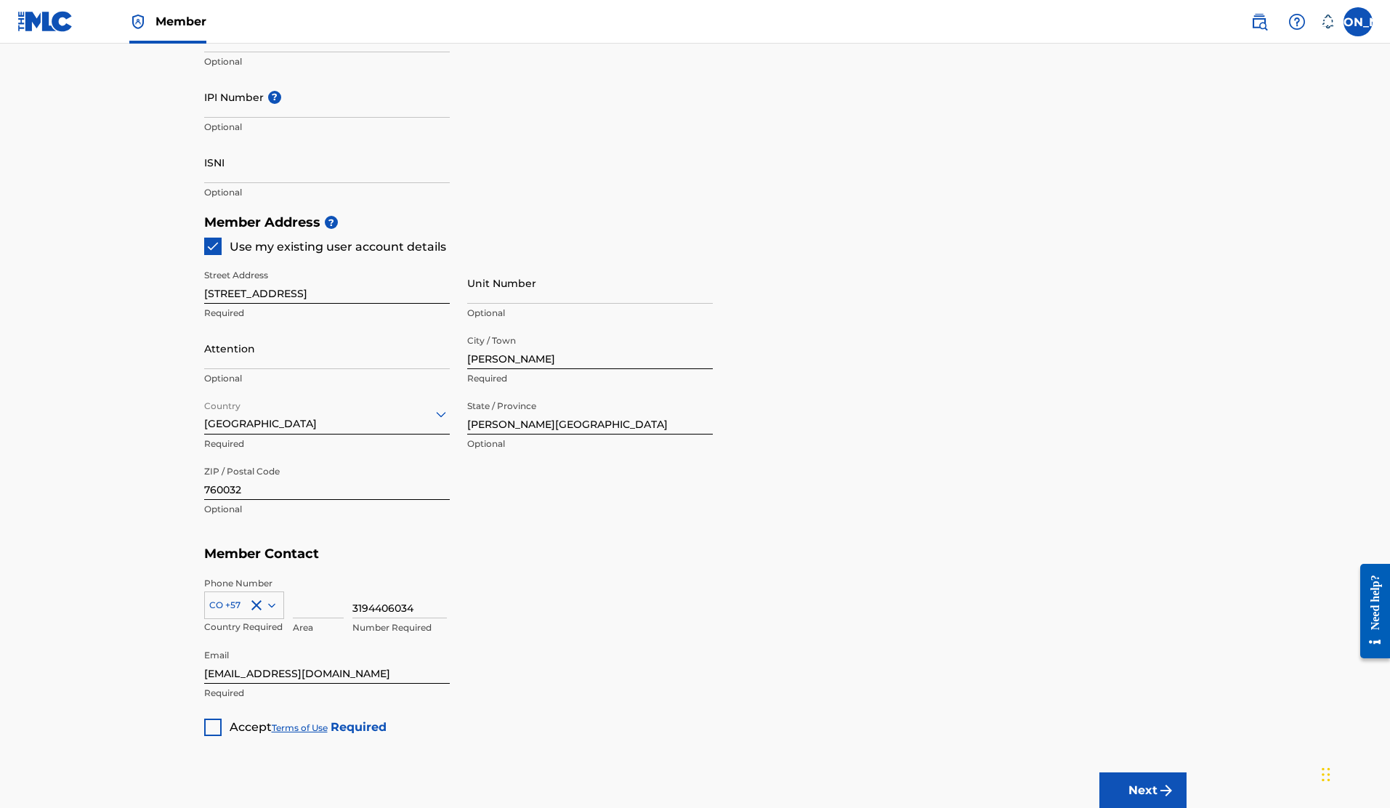
scroll to position [508, 0]
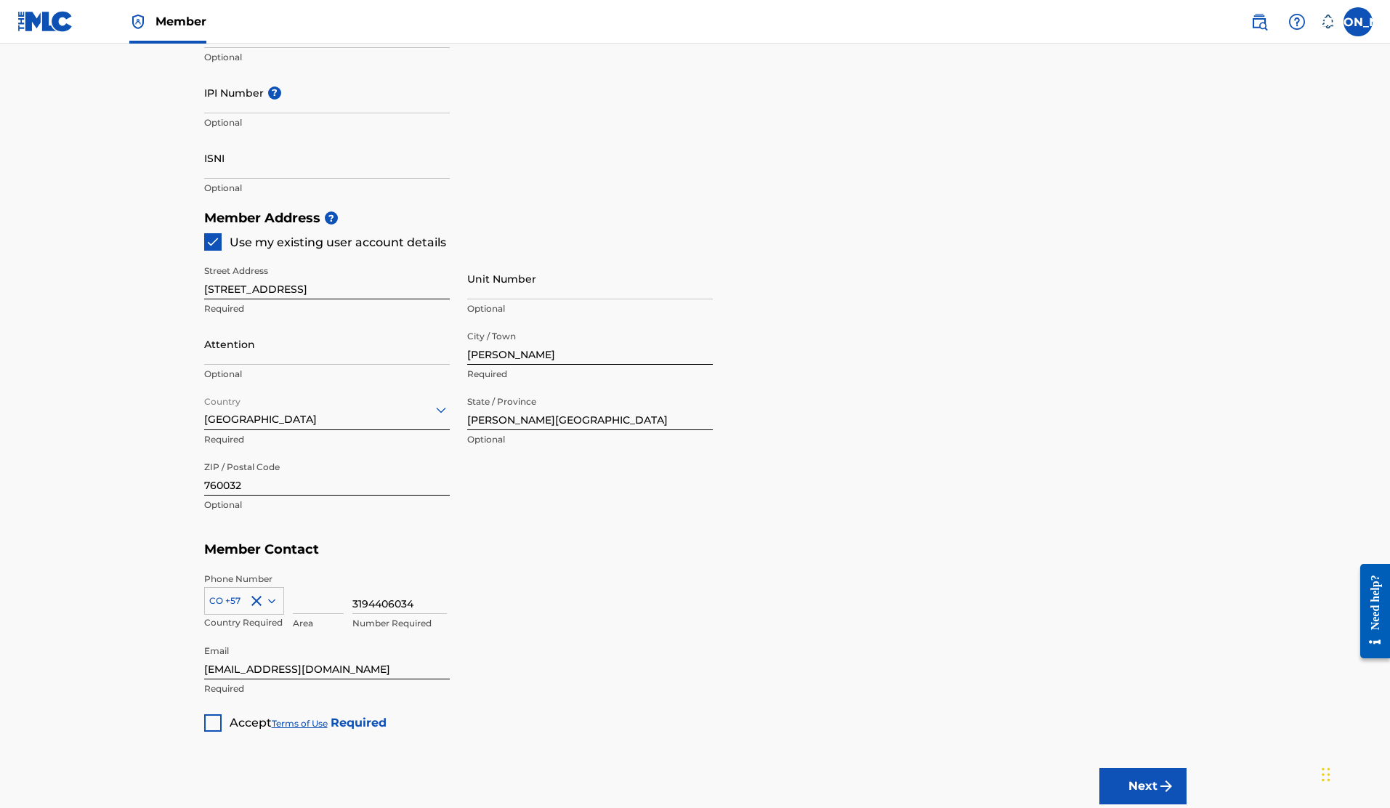
click at [525, 283] on input "Unit Number" at bounding box center [590, 278] width 246 height 41
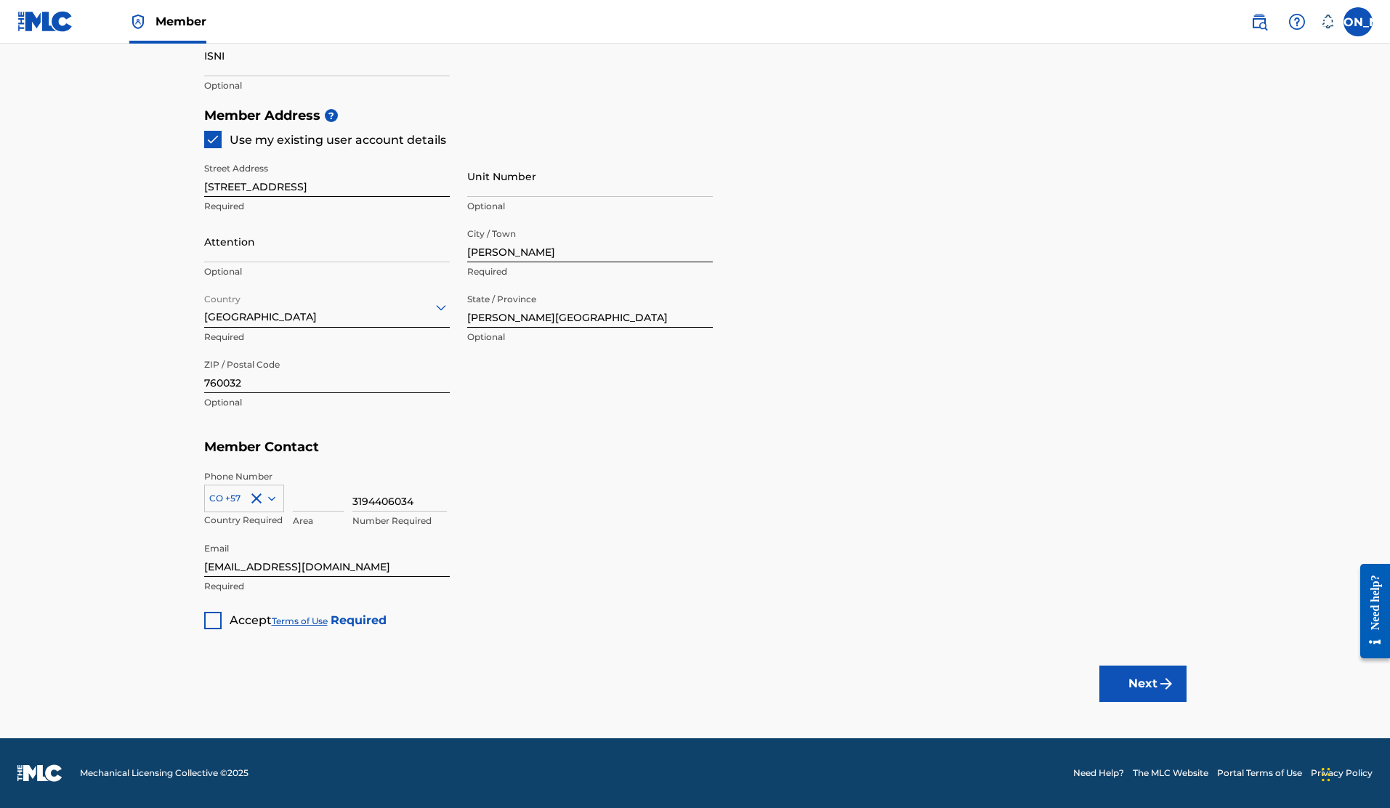
click at [211, 621] on div at bounding box center [212, 620] width 17 height 17
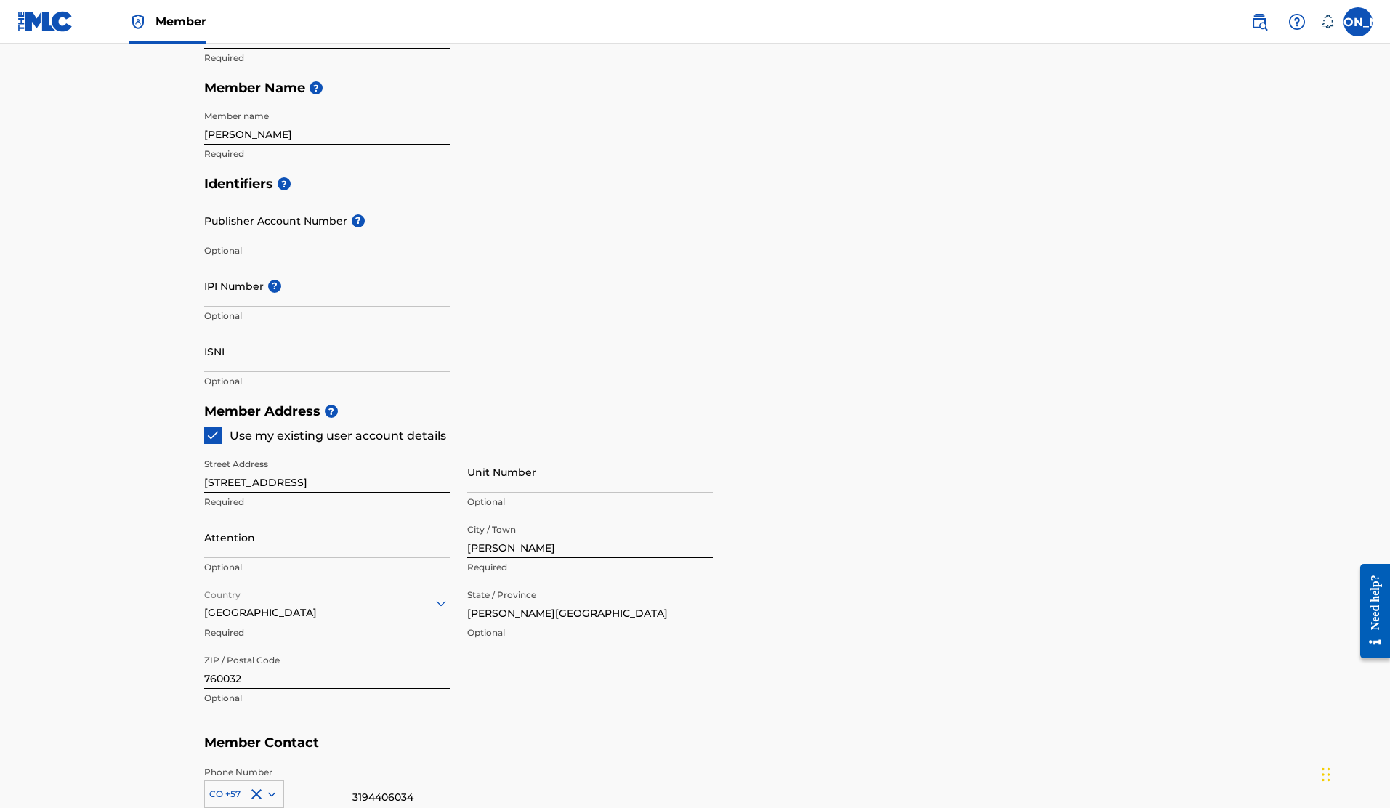
scroll to position [592, 0]
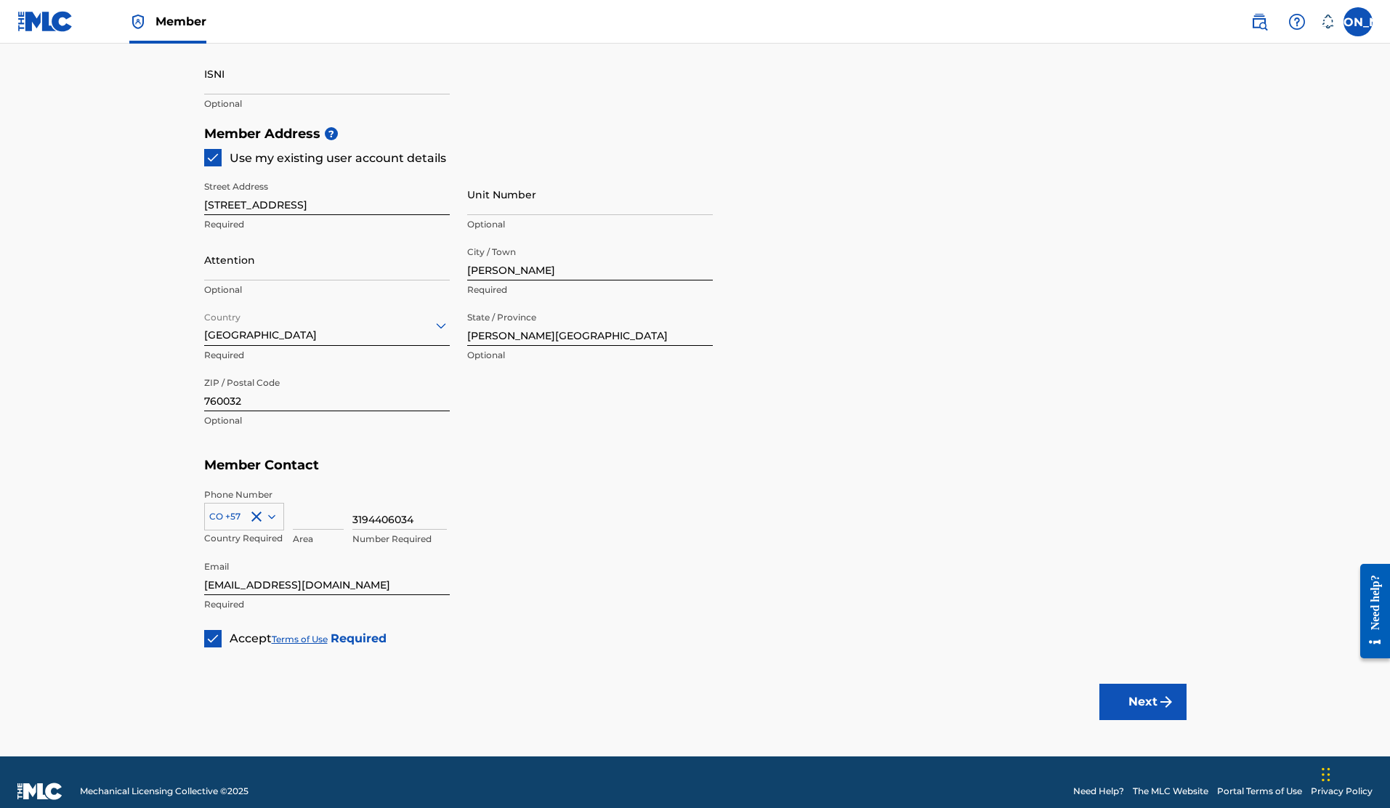
click at [1156, 704] on button "Next" at bounding box center [1143, 702] width 87 height 36
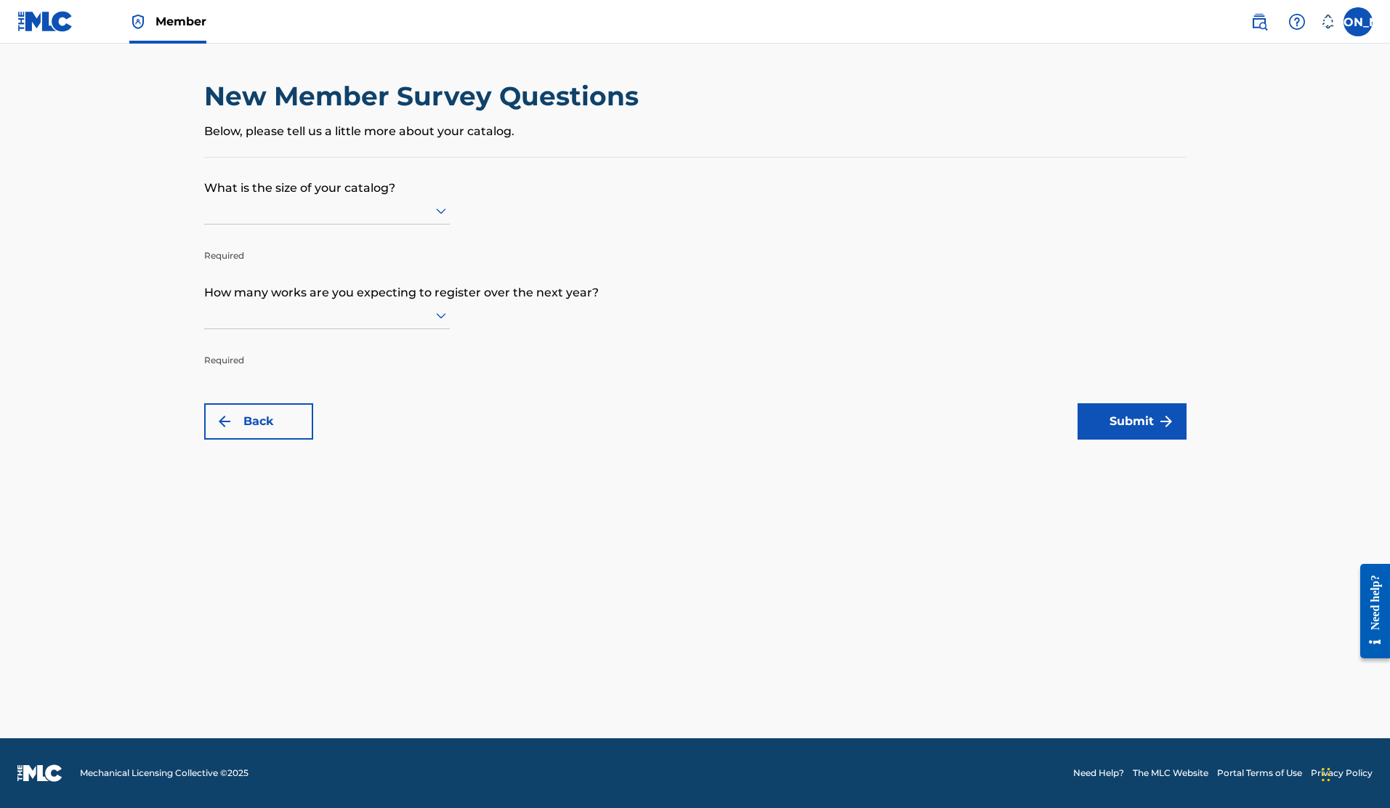
click at [433, 208] on icon at bounding box center [440, 210] width 17 height 17
click at [638, 421] on div "Back Submit" at bounding box center [695, 421] width 983 height 36
click at [438, 318] on icon at bounding box center [440, 315] width 17 height 17
click at [407, 347] on div "Up to 100" at bounding box center [327, 345] width 244 height 33
click at [443, 208] on icon at bounding box center [440, 210] width 17 height 17
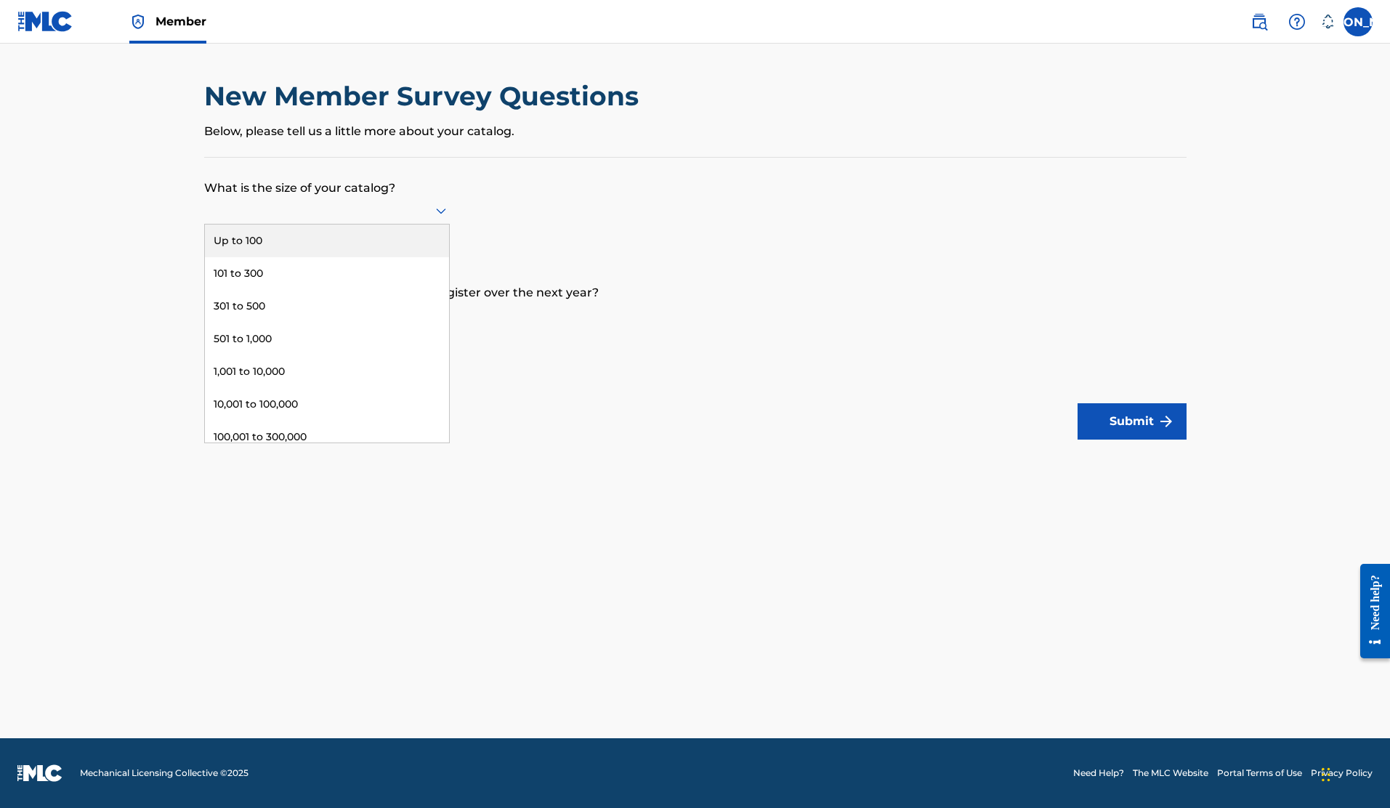
click at [410, 245] on div "Up to 100" at bounding box center [327, 241] width 244 height 33
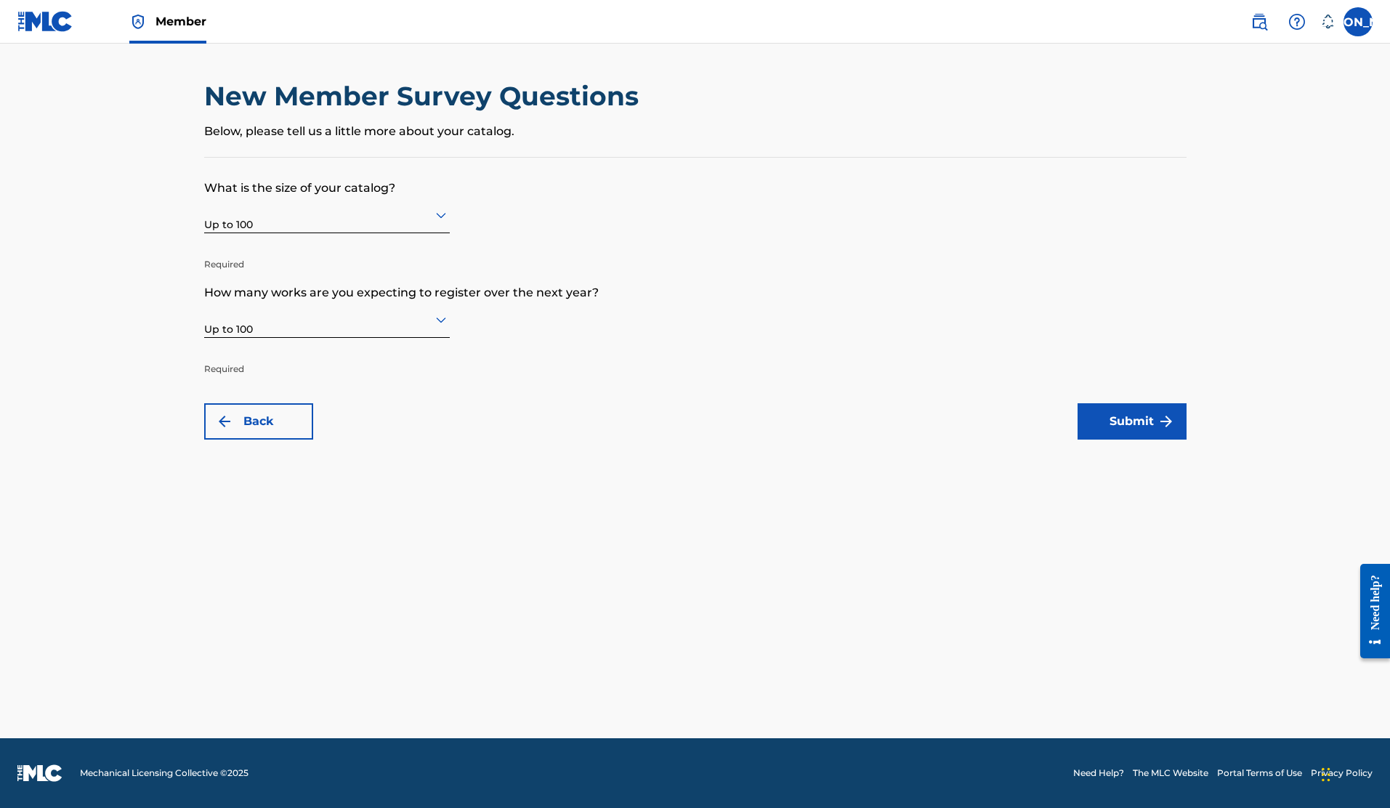
click at [1133, 418] on button "Submit" at bounding box center [1132, 421] width 109 height 36
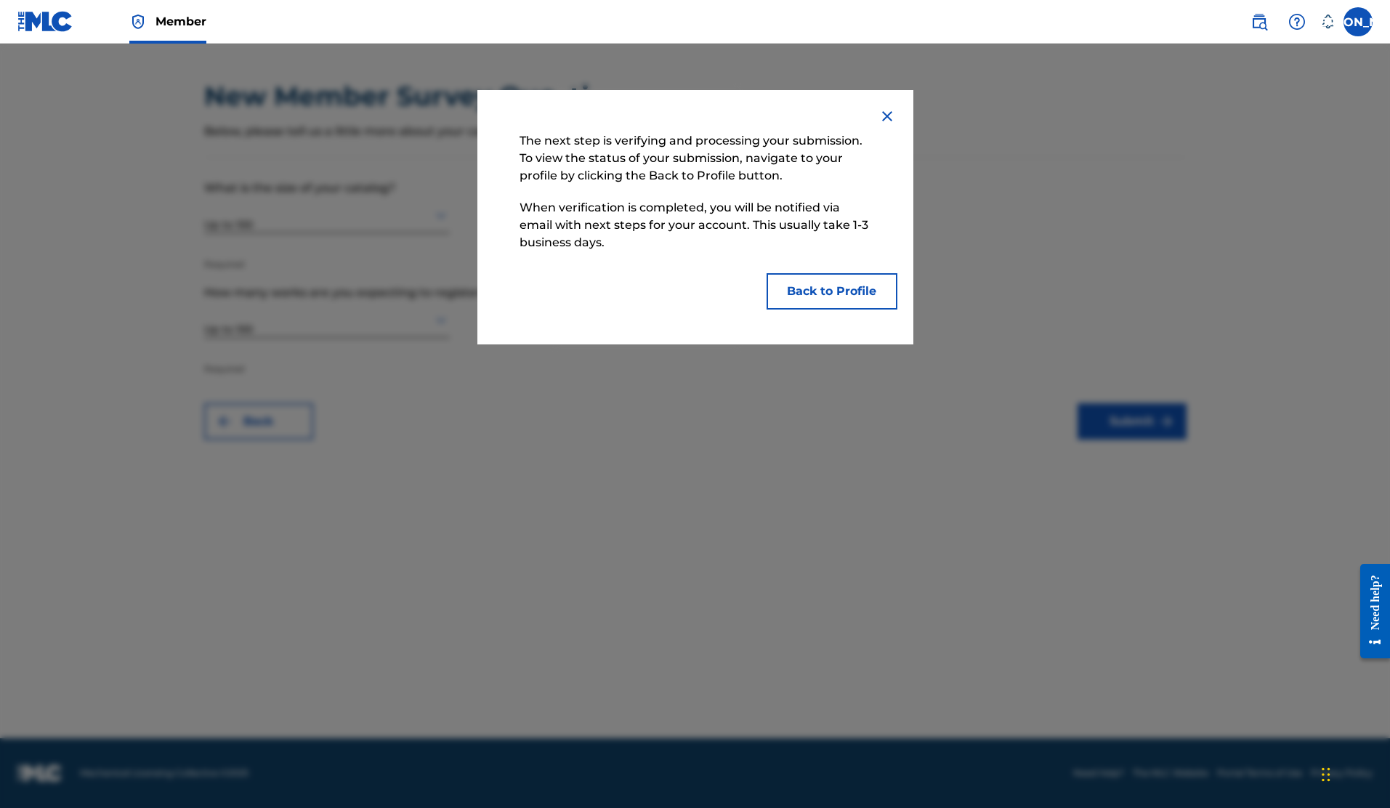
click at [856, 298] on button "Back to Profile" at bounding box center [832, 291] width 131 height 36
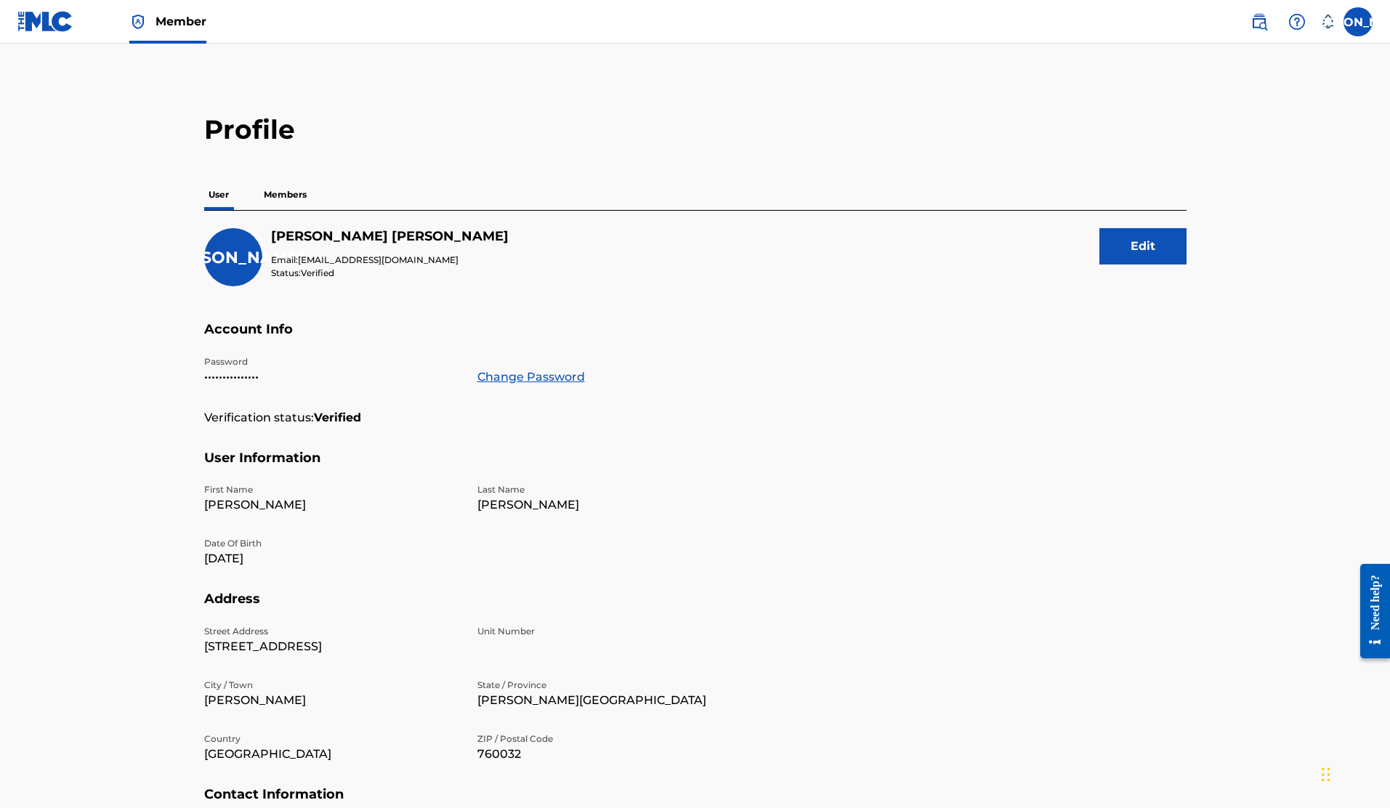
click at [305, 196] on p "Members" at bounding box center [285, 195] width 52 height 31
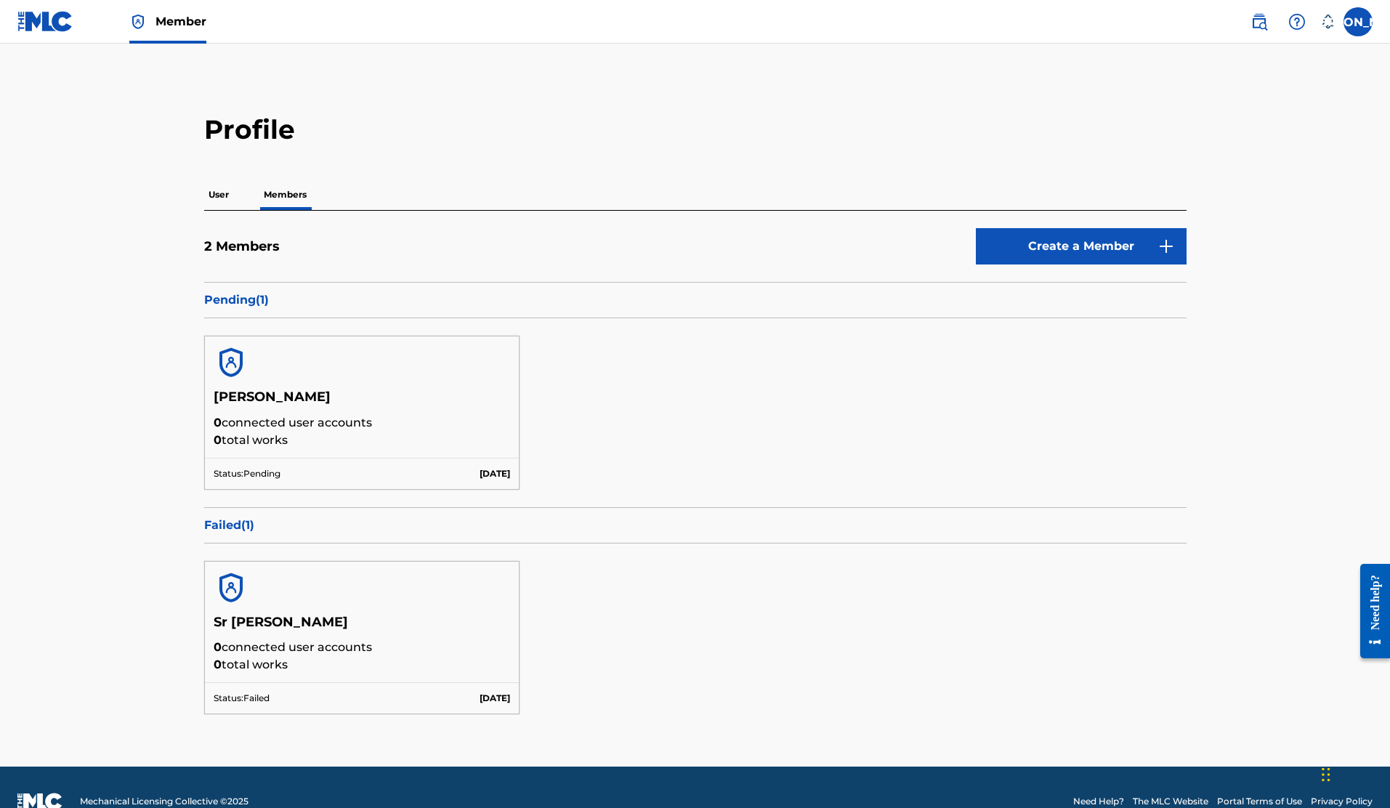
scroll to position [28, 0]
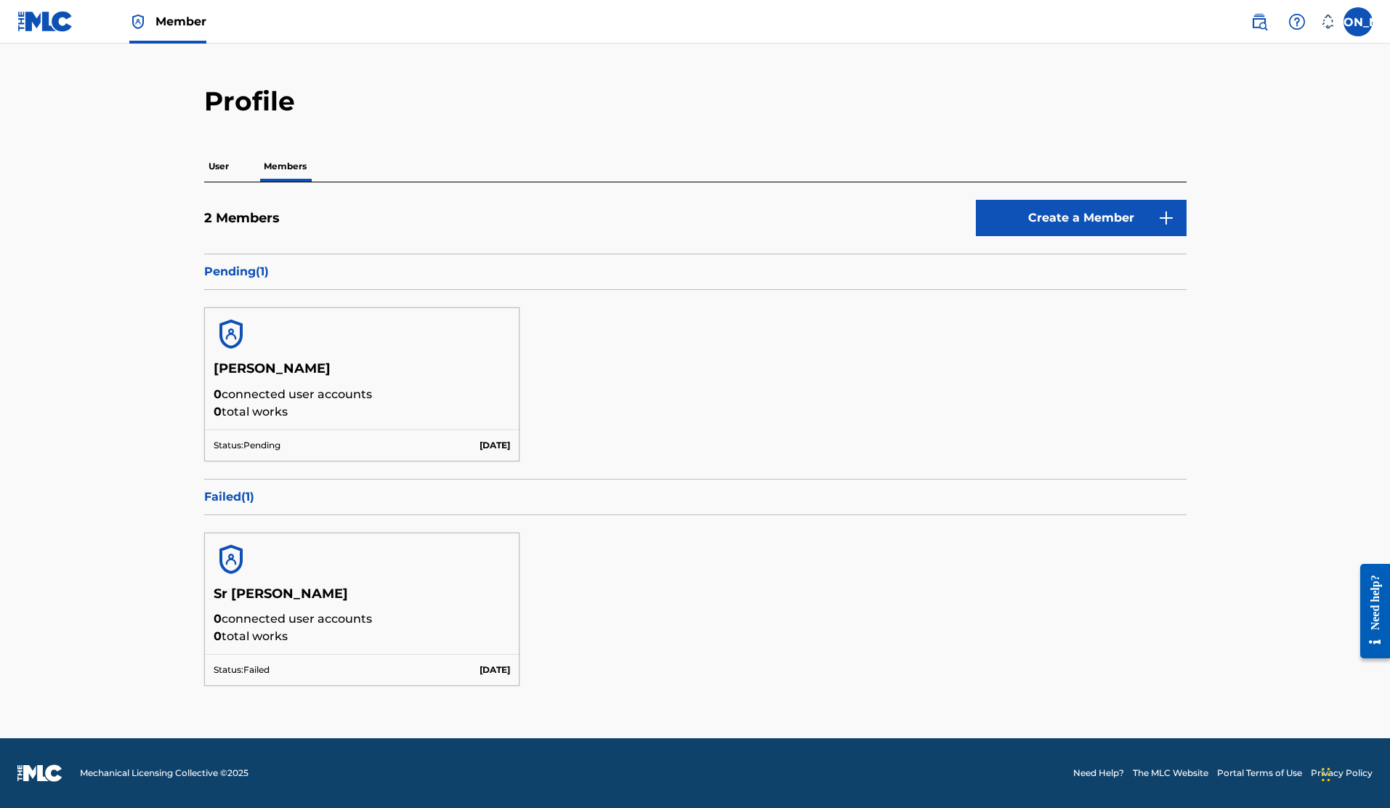
click at [58, 26] on img at bounding box center [45, 21] width 56 height 21
